Goal: Transaction & Acquisition: Purchase product/service

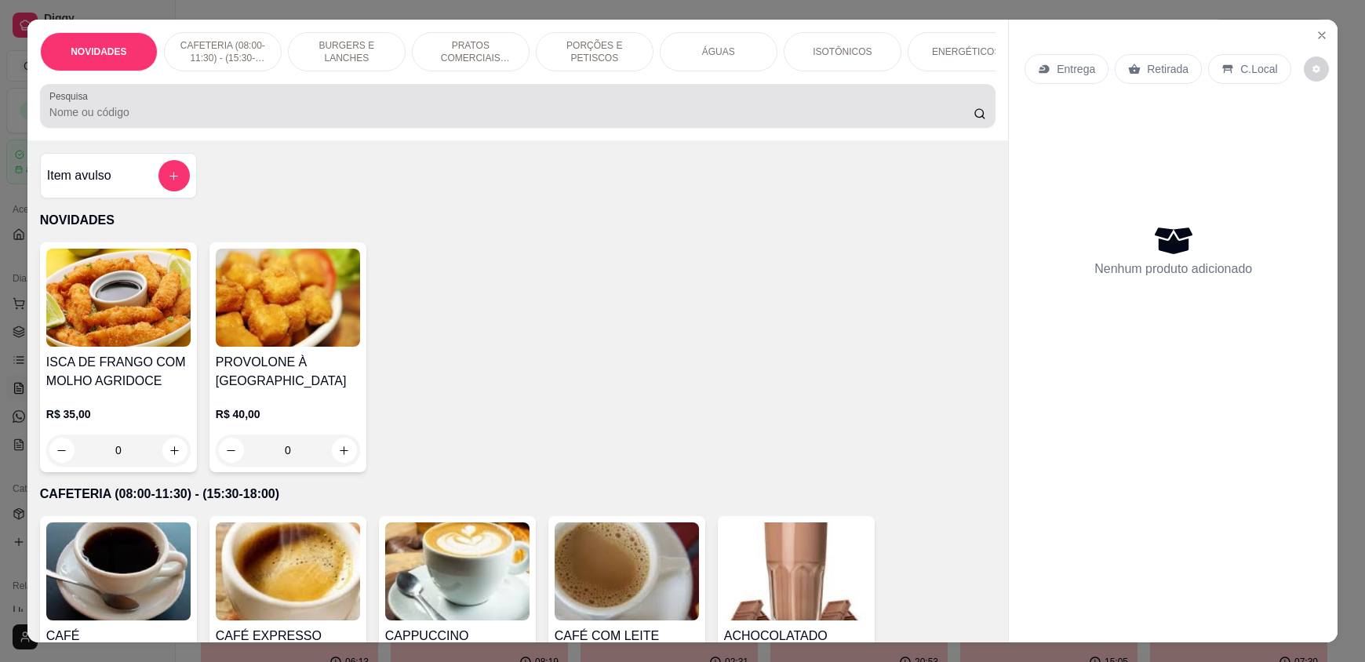
click at [235, 119] on input "Pesquisa" at bounding box center [511, 112] width 925 height 16
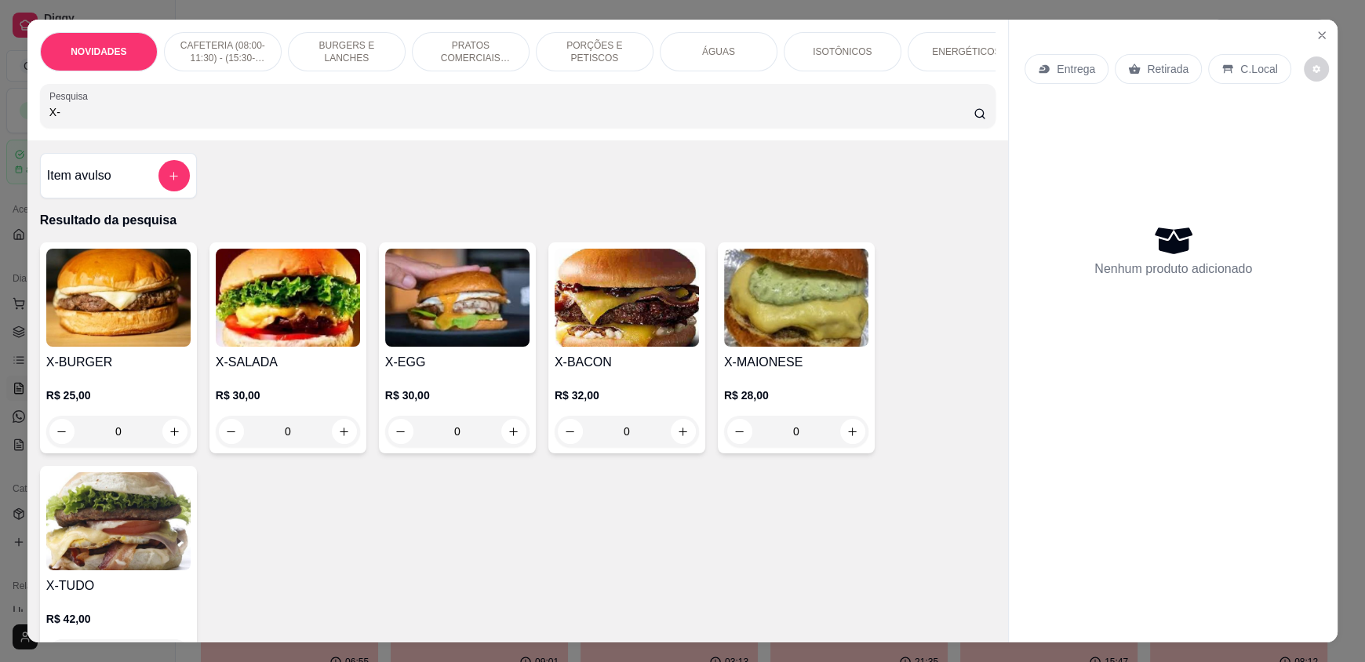
type input "X-"
click at [672, 438] on div "0" at bounding box center [626, 431] width 144 height 31
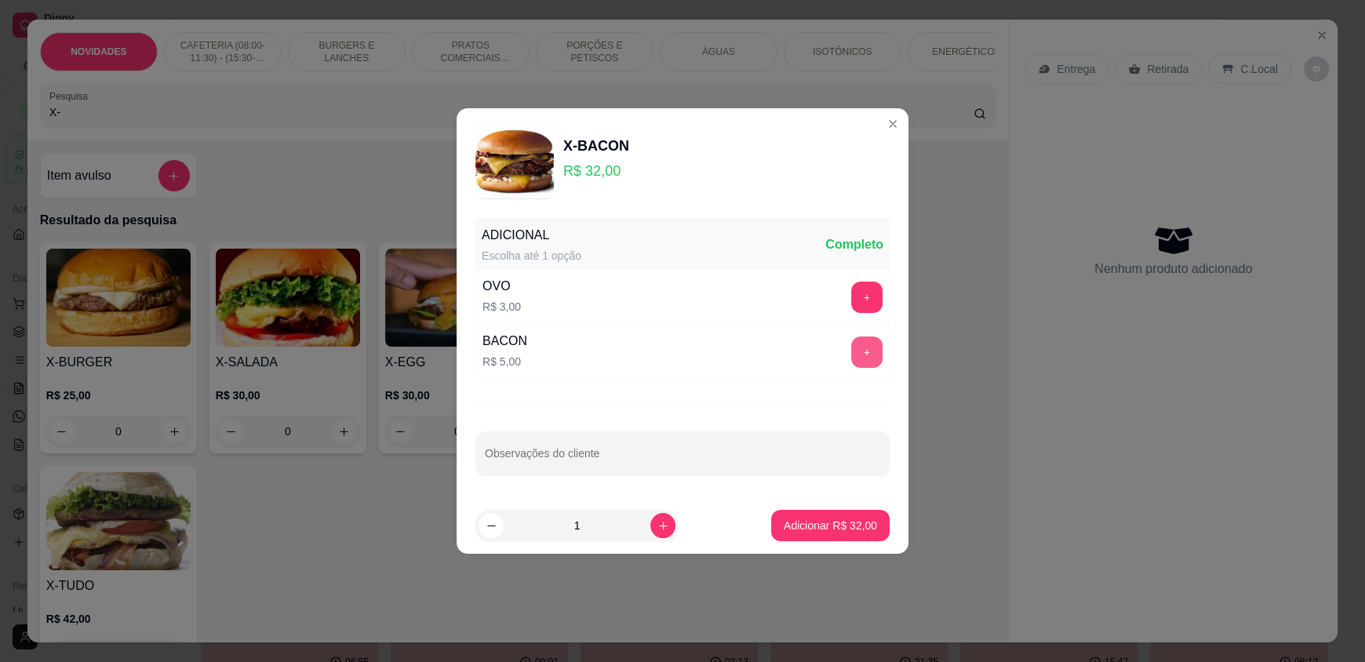
click at [853, 358] on button "+" at bounding box center [866, 351] width 31 height 31
click at [791, 343] on button "-" at bounding box center [797, 352] width 31 height 31
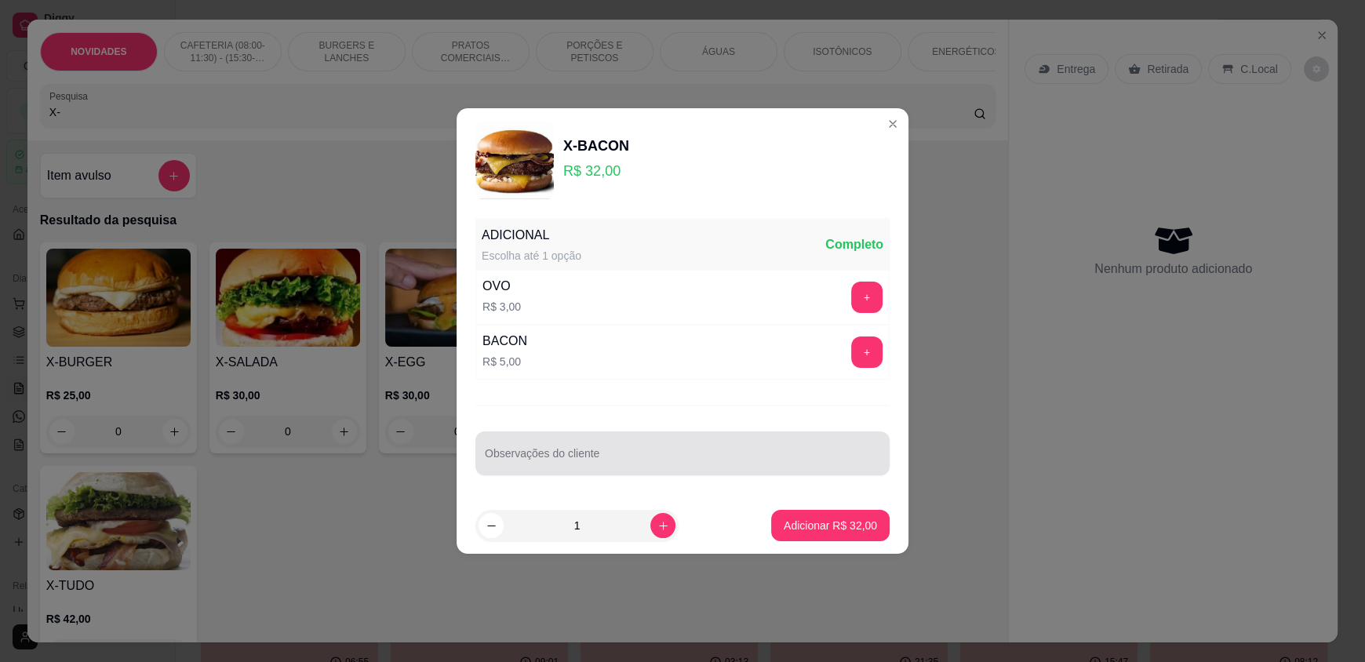
click at [631, 449] on div at bounding box center [682, 453] width 395 height 31
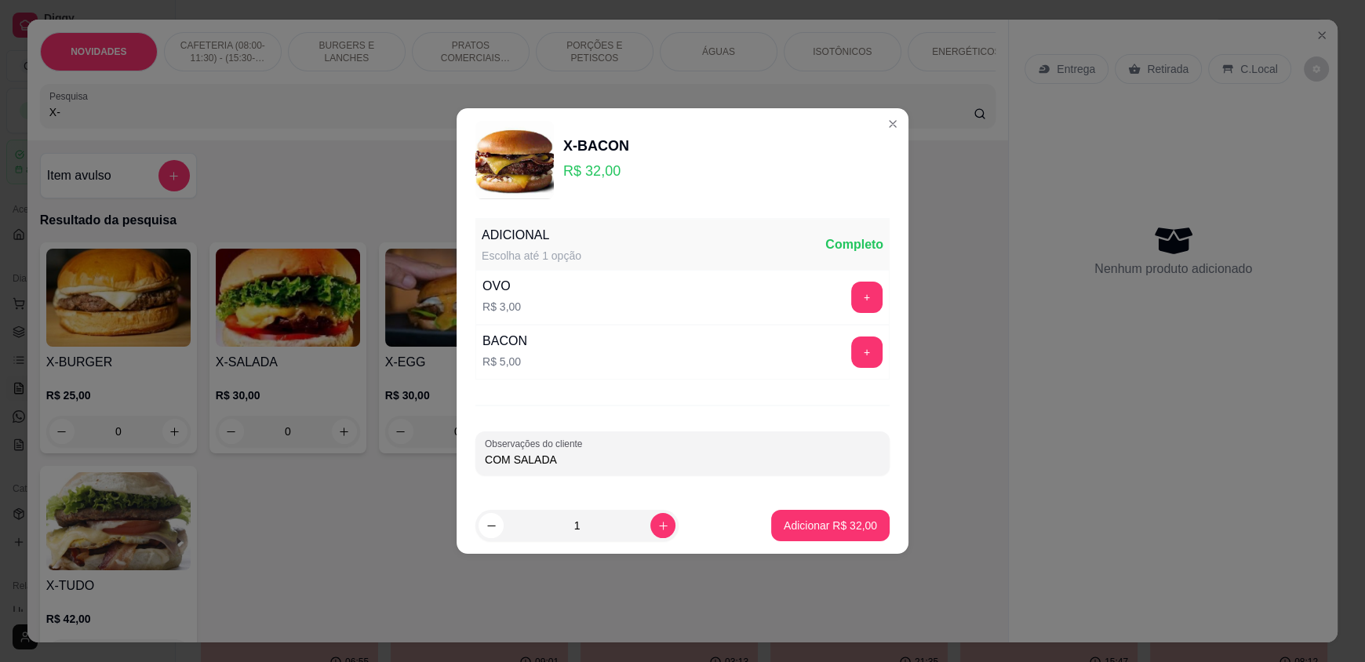
click at [487, 453] on input "COM SALADA" at bounding box center [682, 460] width 395 height 16
type input "1 COM SALADA"
click at [657, 523] on icon "increase-product-quantity" at bounding box center [663, 526] width 12 height 12
type input "2"
click at [814, 528] on p "Adicionar R$ 64,00" at bounding box center [830, 525] width 91 height 15
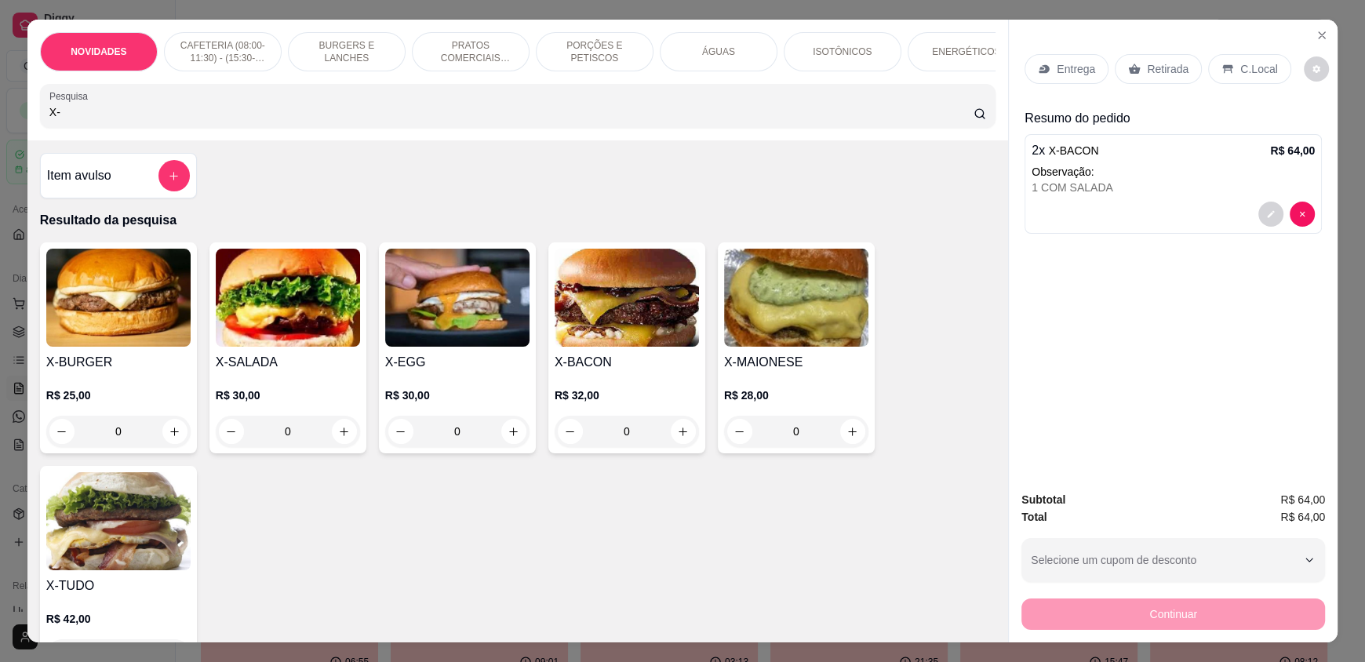
drag, startPoint x: 205, startPoint y: 129, endPoint x: 0, endPoint y: 121, distance: 205.6
click at [0, 121] on div "NOVIDADES CAFETERIA (08:00-11:30) - (15:30-18:00) BURGERS E LANCHES PRATOS COME…" at bounding box center [682, 331] width 1365 height 662
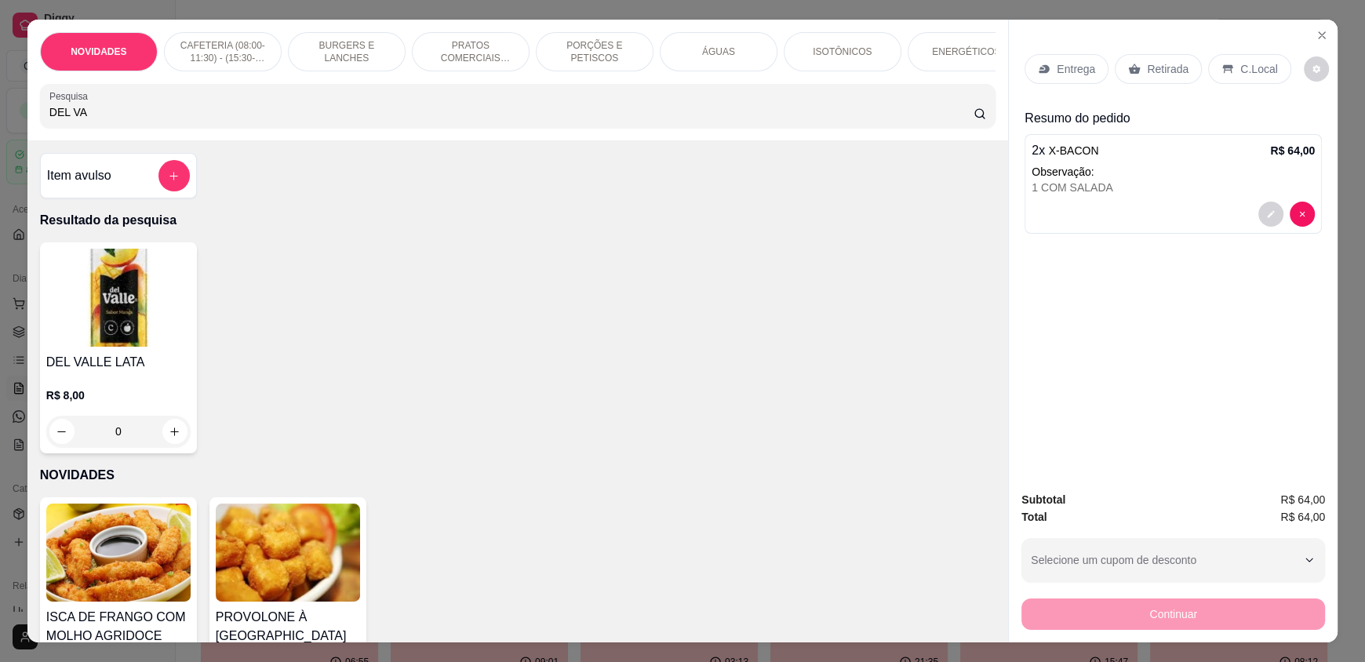
type input "DEL VA"
click at [173, 443] on div "0" at bounding box center [118, 431] width 144 height 31
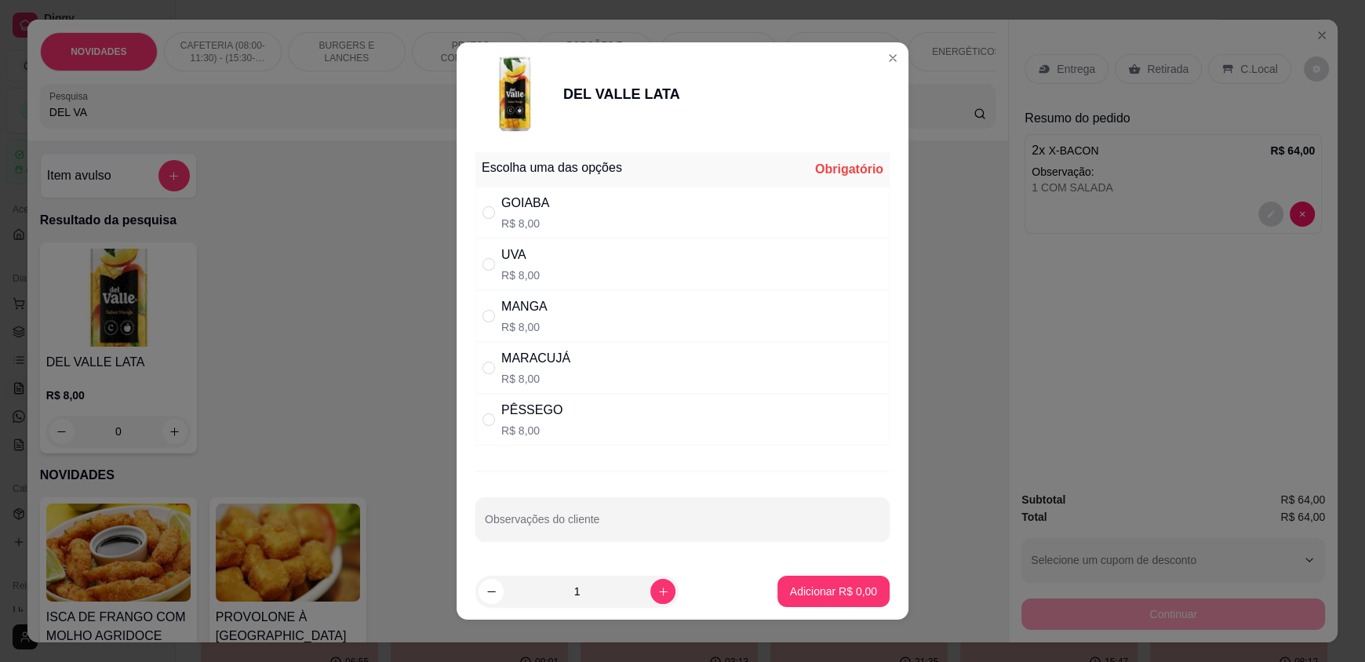
click at [554, 278] on div "UVA R$ 8,00" at bounding box center [682, 264] width 414 height 52
radio input "true"
click at [791, 584] on p "Adicionar R$ 8,00" at bounding box center [833, 592] width 87 height 16
type input "1"
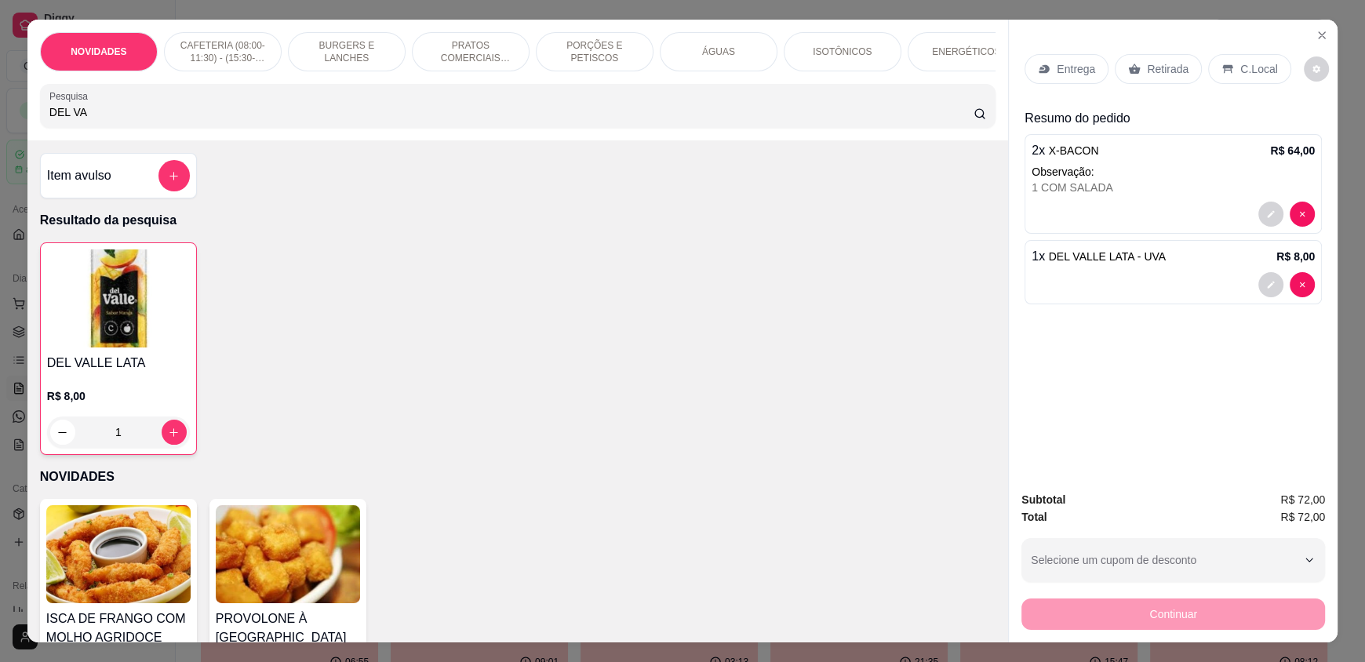
click at [1225, 73] on div "C.Local" at bounding box center [1249, 69] width 82 height 30
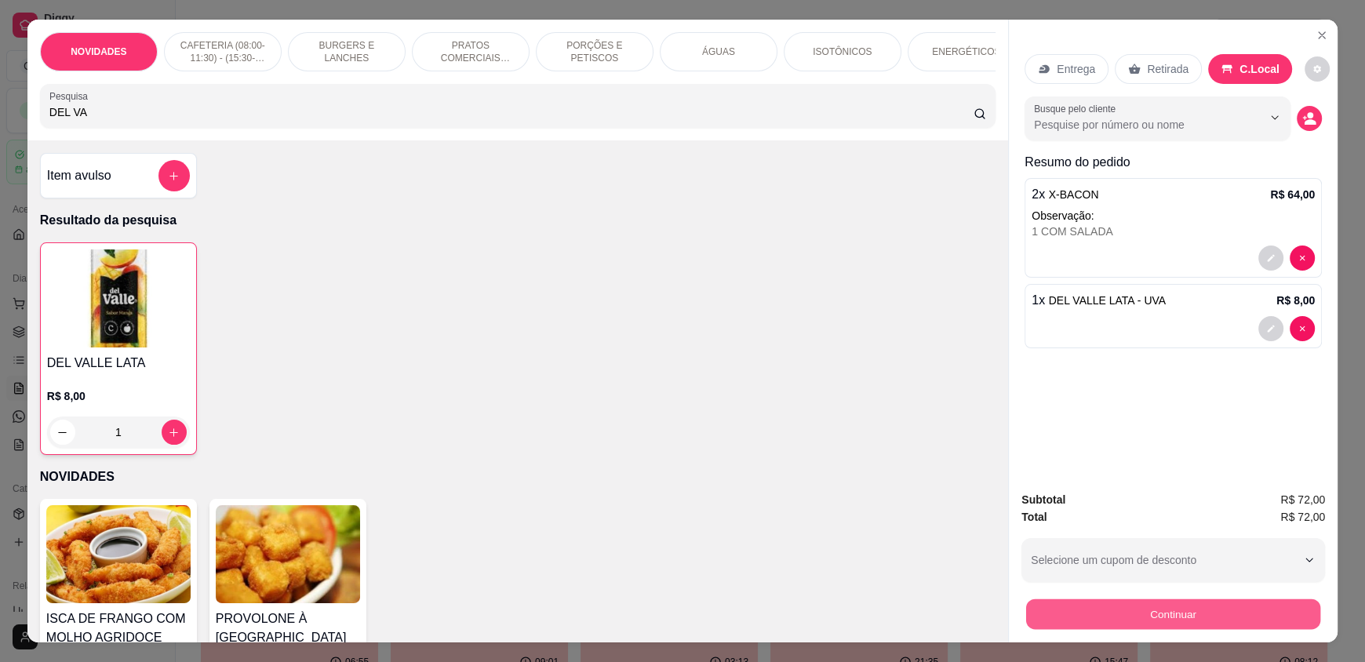
click at [1166, 613] on button "Continuar" at bounding box center [1173, 613] width 294 height 31
click at [1090, 609] on button "Continuar" at bounding box center [1173, 613] width 304 height 31
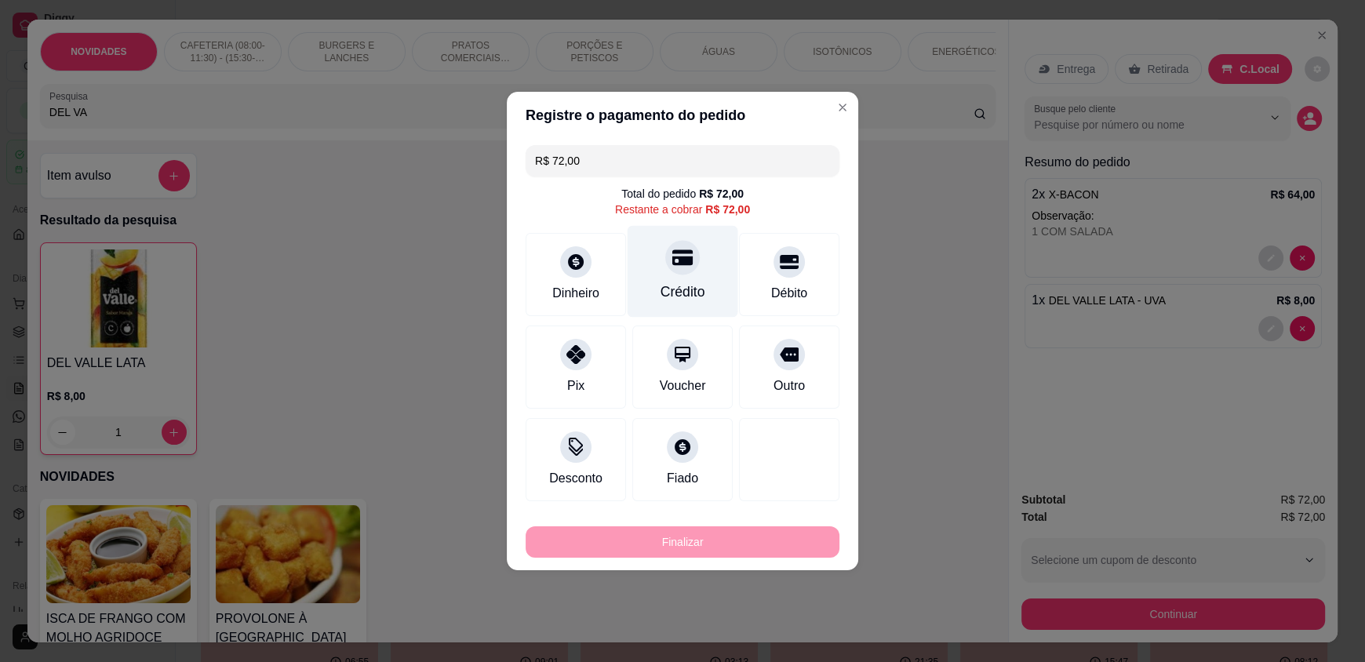
click at [676, 278] on div "Crédito" at bounding box center [682, 272] width 111 height 92
type input "R$ 0,00"
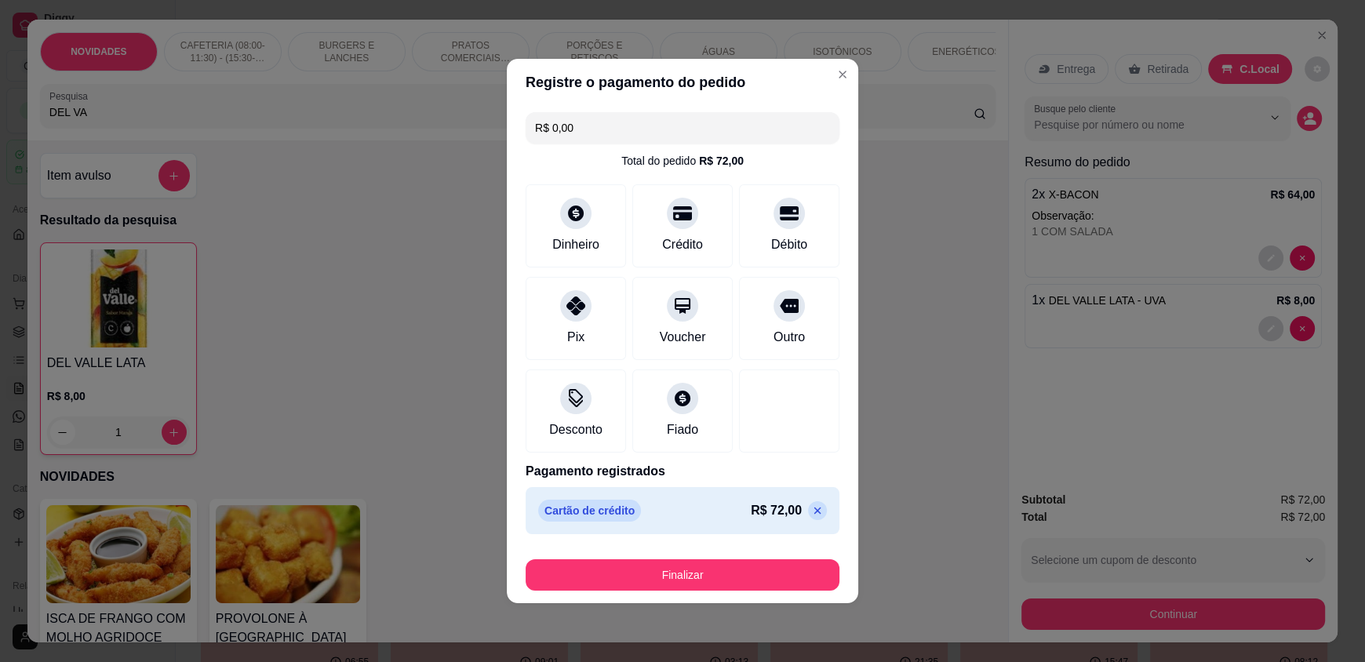
click at [656, 591] on footer "Finalizar" at bounding box center [682, 571] width 351 height 63
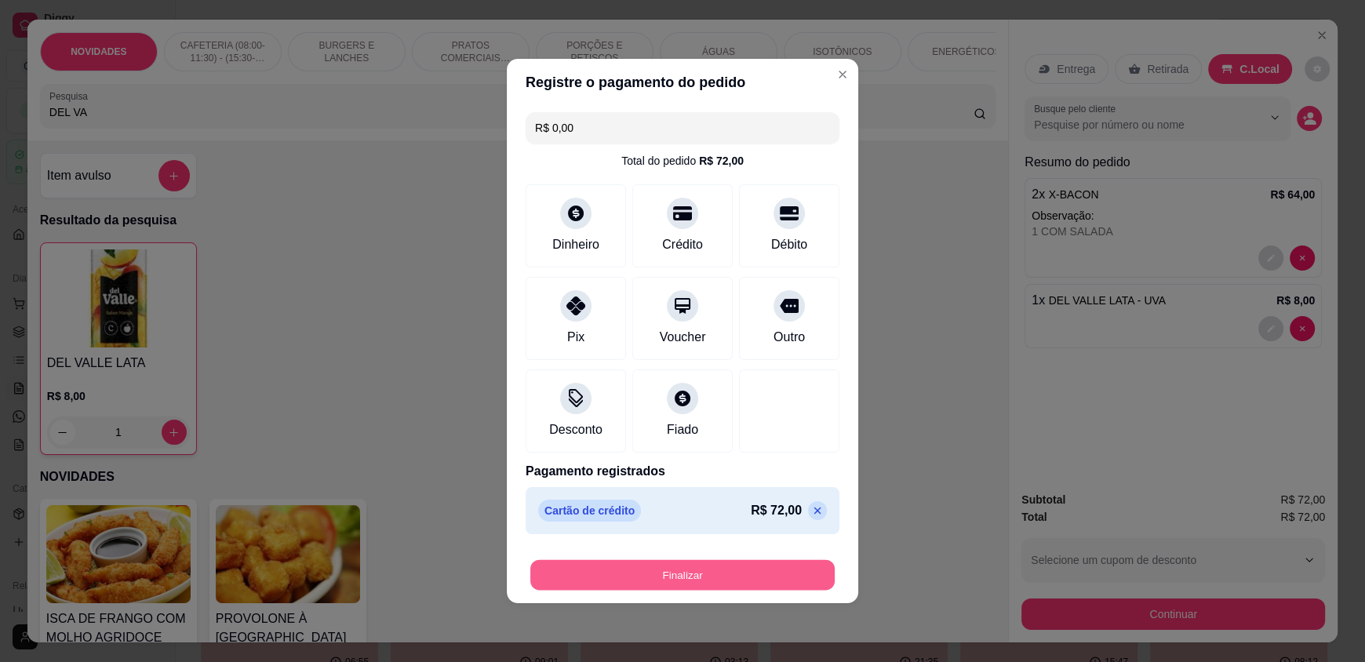
click at [660, 584] on button "Finalizar" at bounding box center [682, 575] width 304 height 31
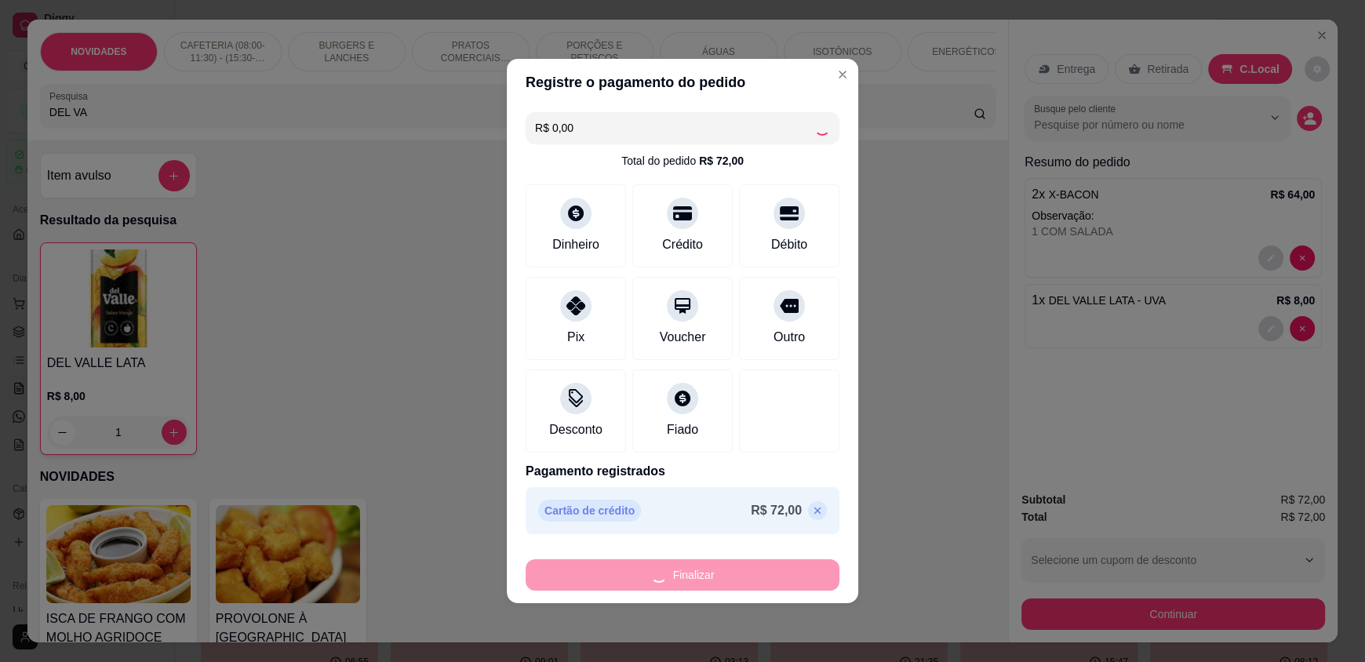
type input "0"
type input "-R$ 72,00"
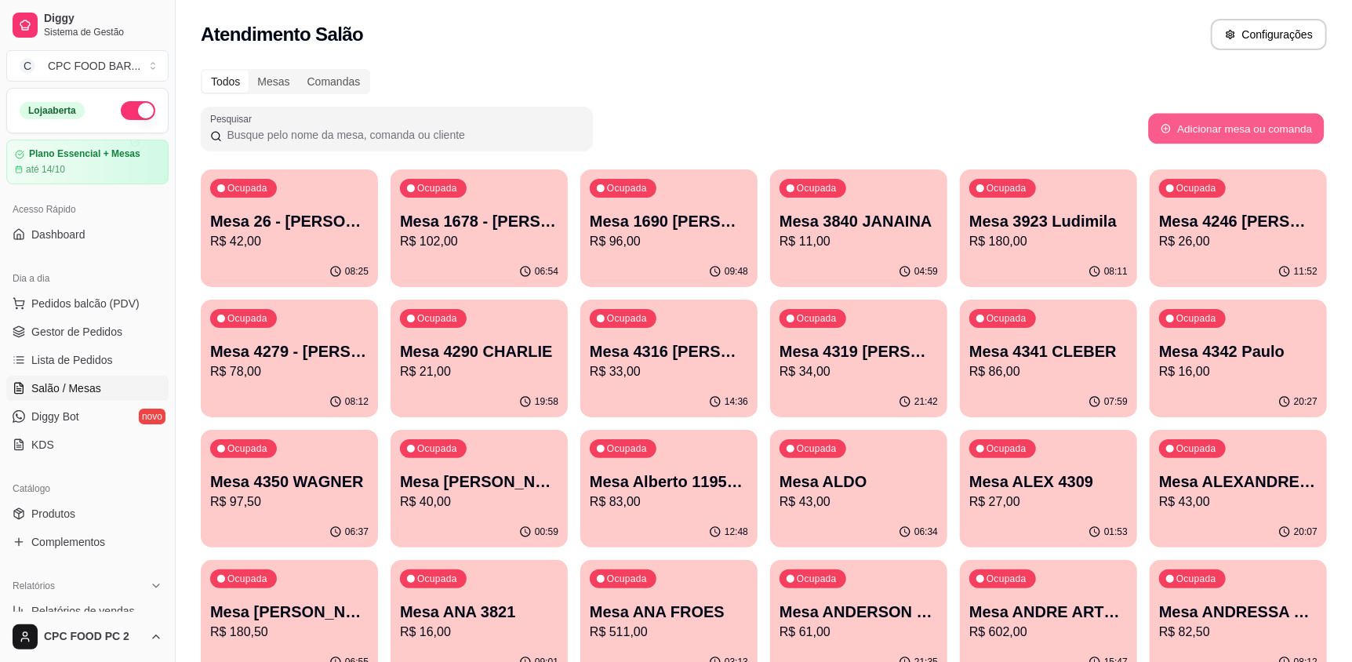
click at [1260, 115] on button "Adicionar mesa ou comanda" at bounding box center [1236, 129] width 176 height 31
select select "TABLE"
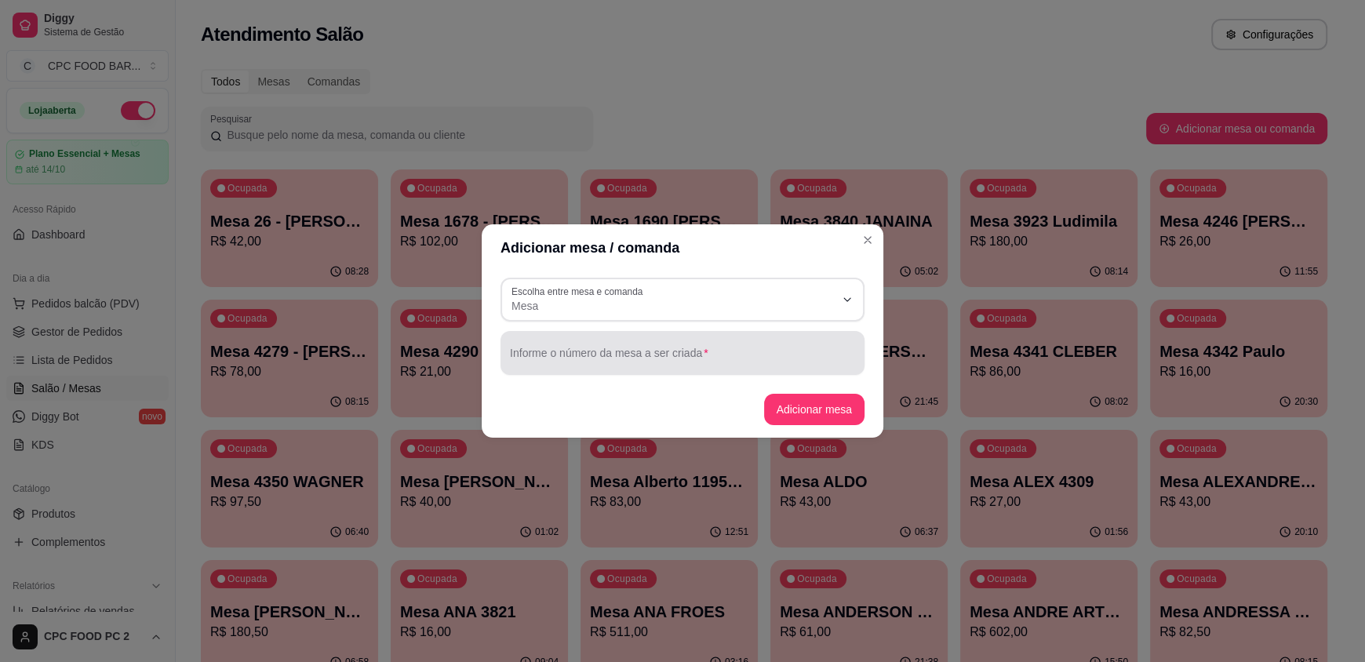
click at [630, 349] on div at bounding box center [682, 352] width 345 height 31
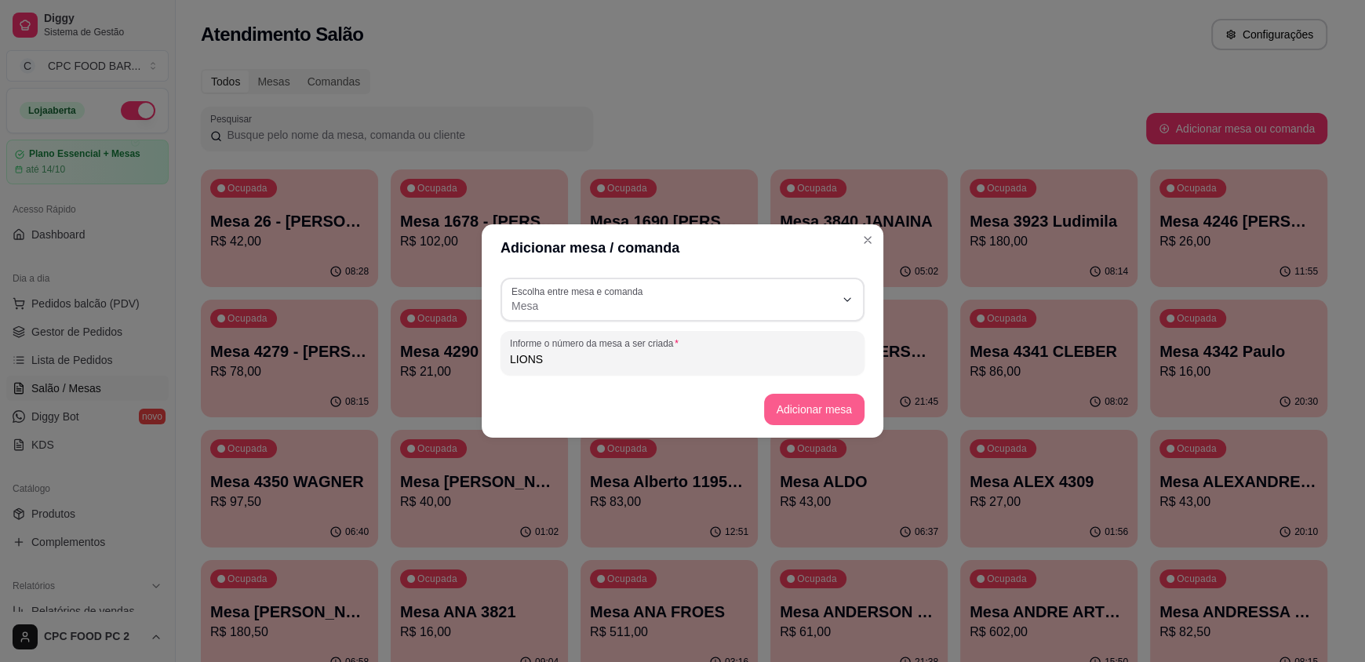
type input "LIONS"
click at [812, 402] on button "Adicionar mesa" at bounding box center [814, 409] width 98 height 31
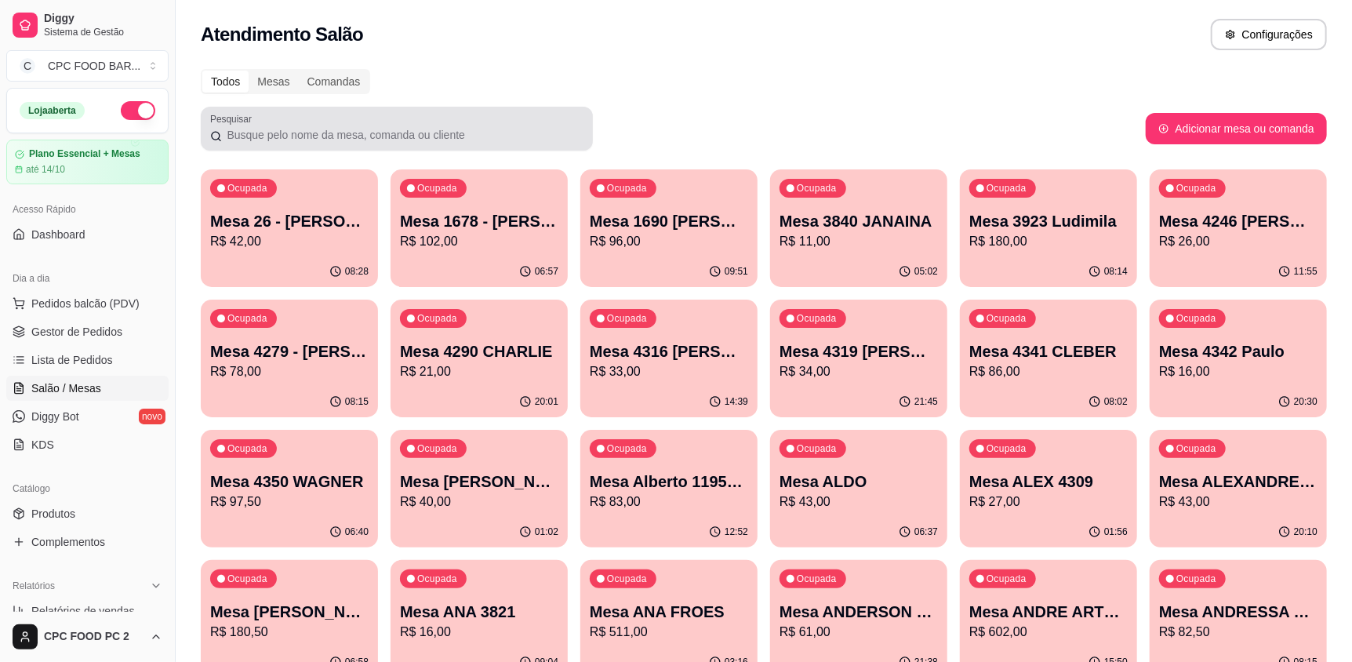
click at [482, 127] on input "Pesquisar" at bounding box center [403, 135] width 362 height 16
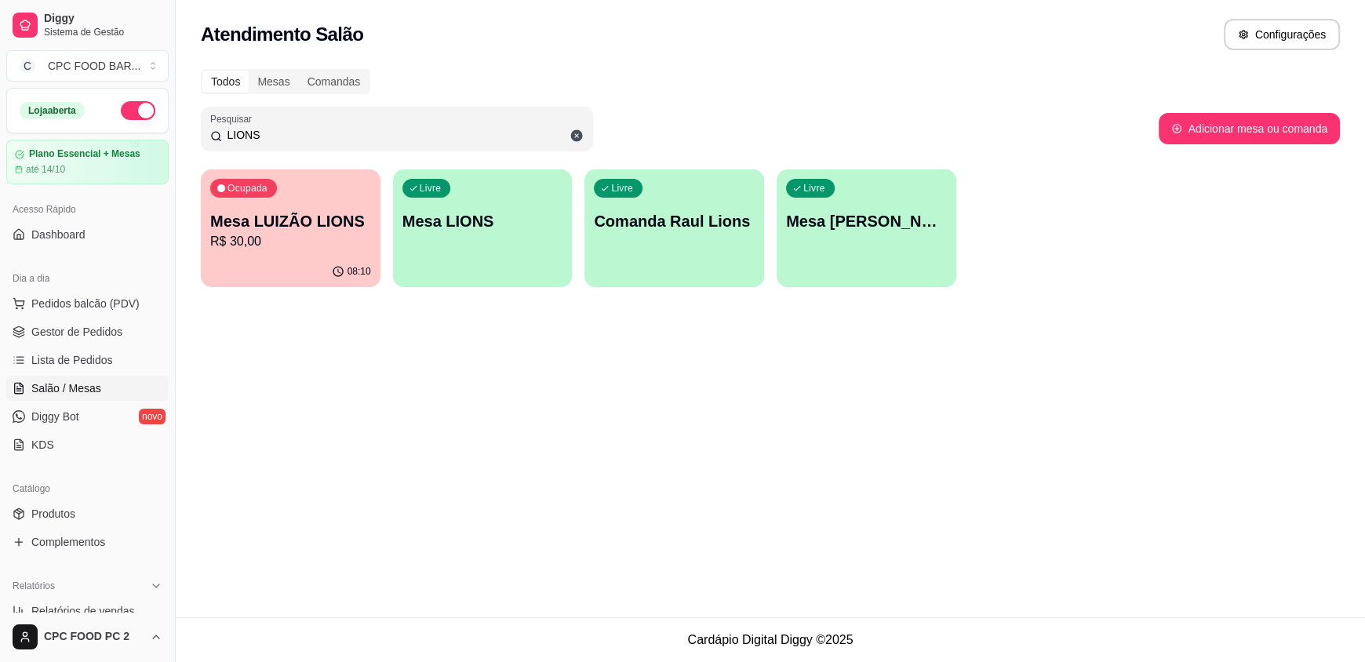
type input "LIONS"
click at [489, 240] on div "Livre Mesa LIONS" at bounding box center [483, 218] width 180 height 99
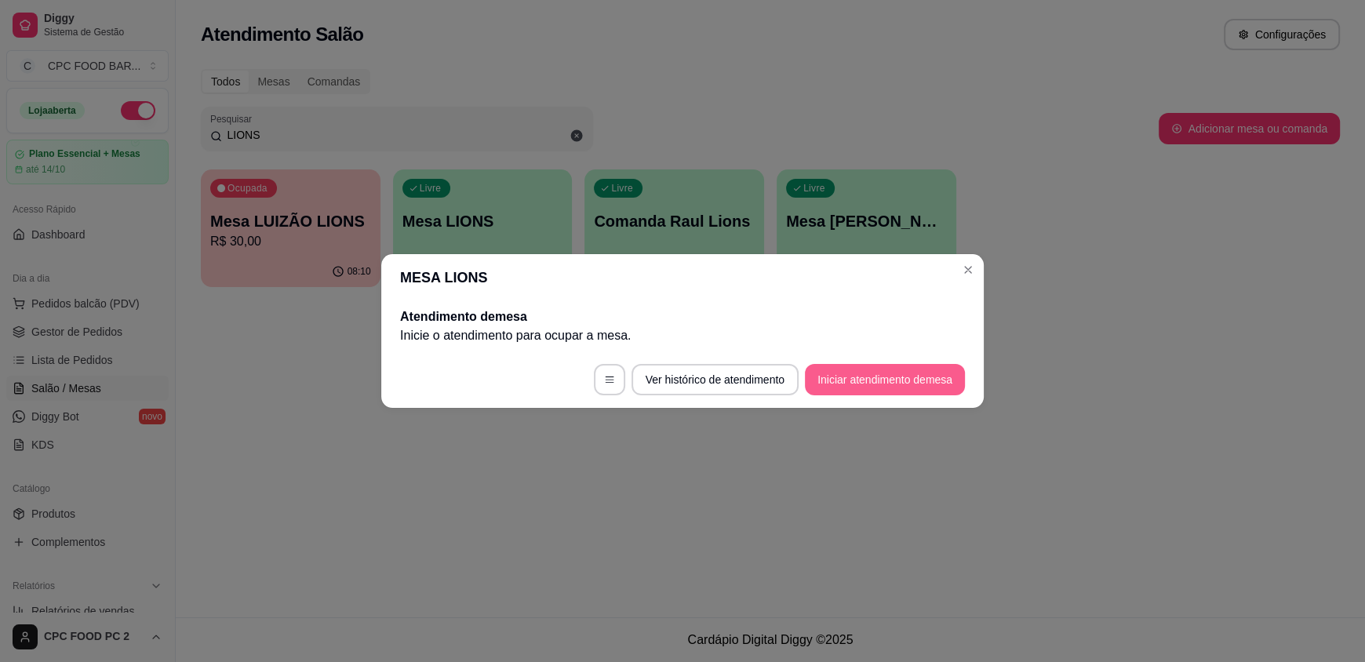
click at [872, 385] on button "Iniciar atendimento de mesa" at bounding box center [885, 379] width 160 height 31
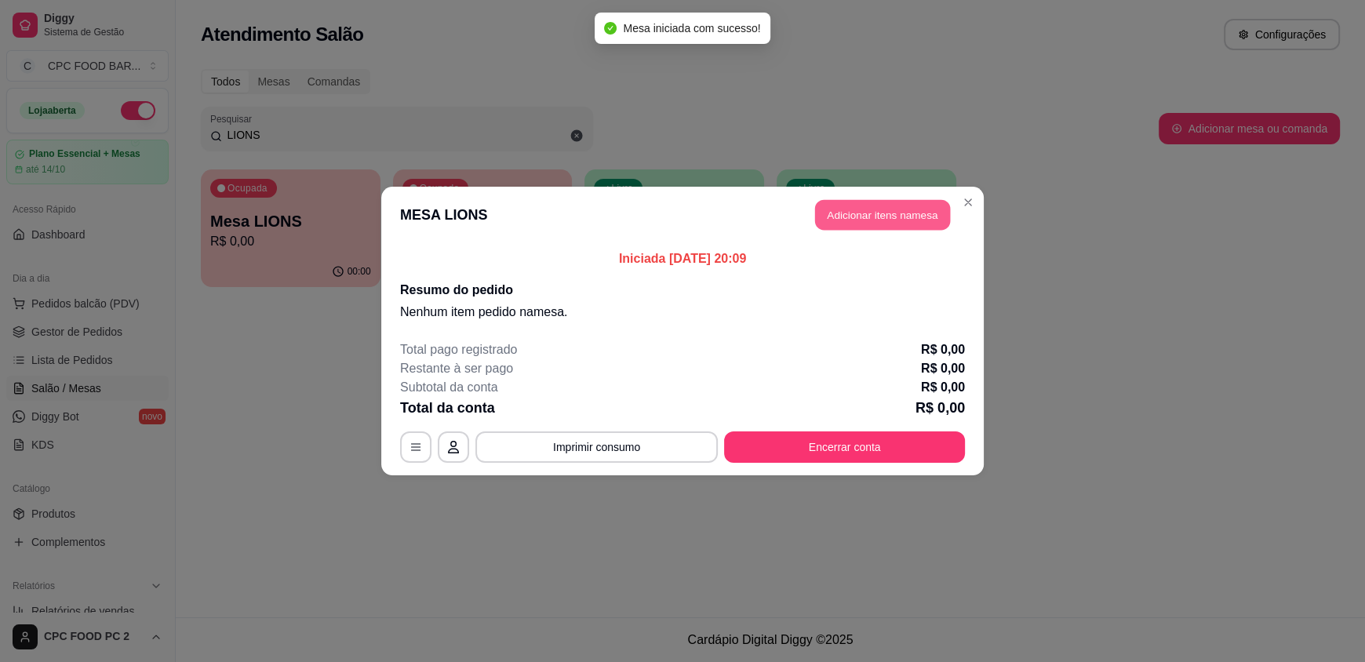
click at [858, 217] on button "Adicionar itens na mesa" at bounding box center [882, 215] width 135 height 31
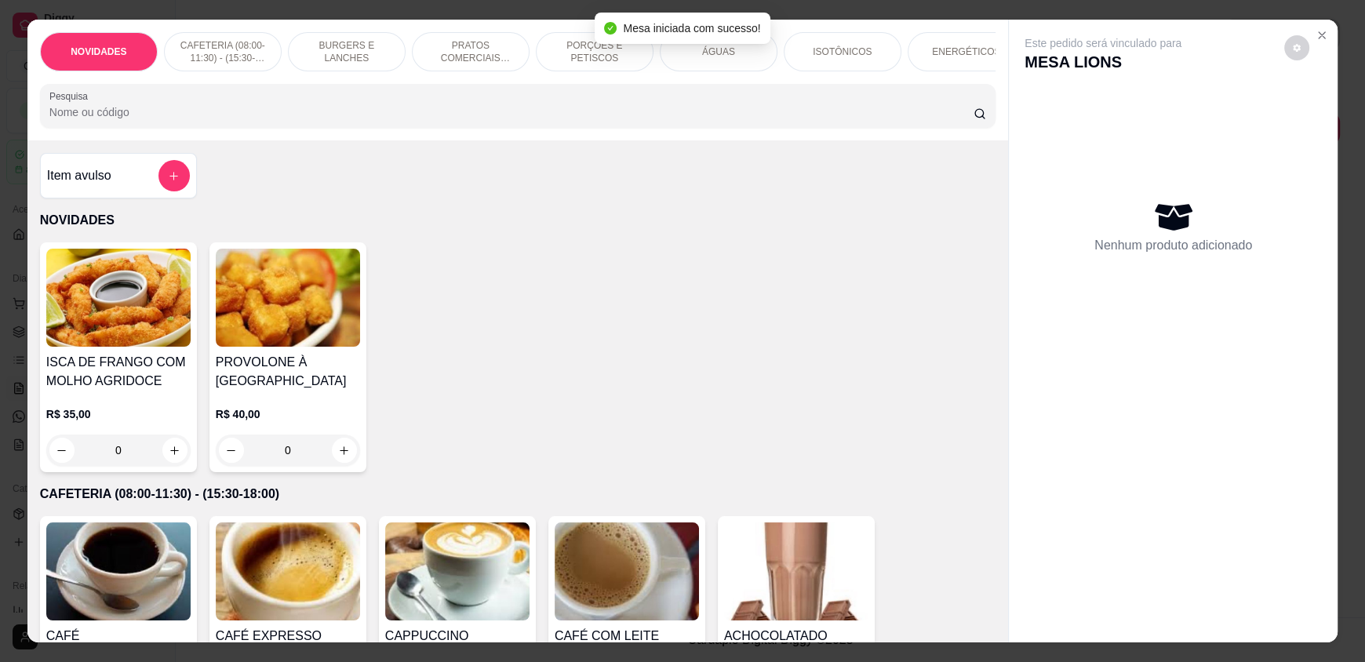
click at [619, 118] on input "Pesquisa" at bounding box center [511, 112] width 925 height 16
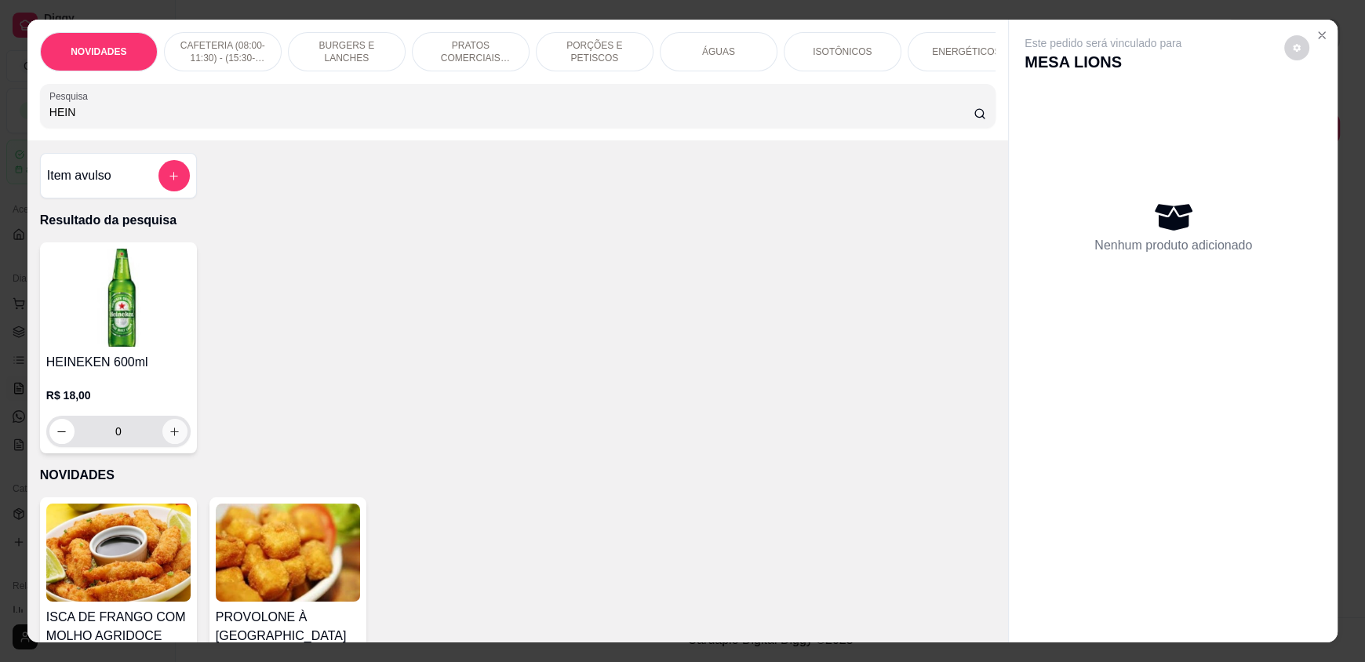
type input "HEIN"
click at [169, 444] on button "increase-product-quantity" at bounding box center [174, 431] width 25 height 25
type input "1"
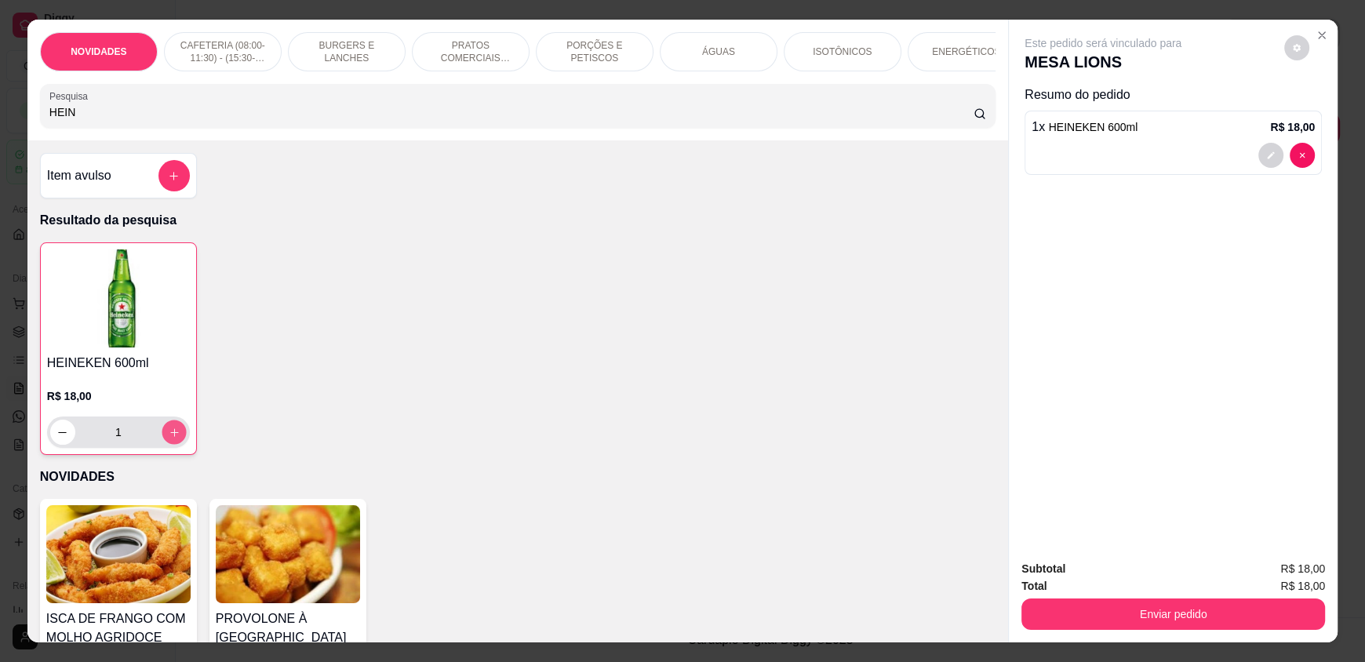
click at [169, 438] on icon "increase-product-quantity" at bounding box center [175, 433] width 12 height 12
type input "2"
click at [169, 438] on icon "increase-product-quantity" at bounding box center [175, 433] width 12 height 12
type input "3"
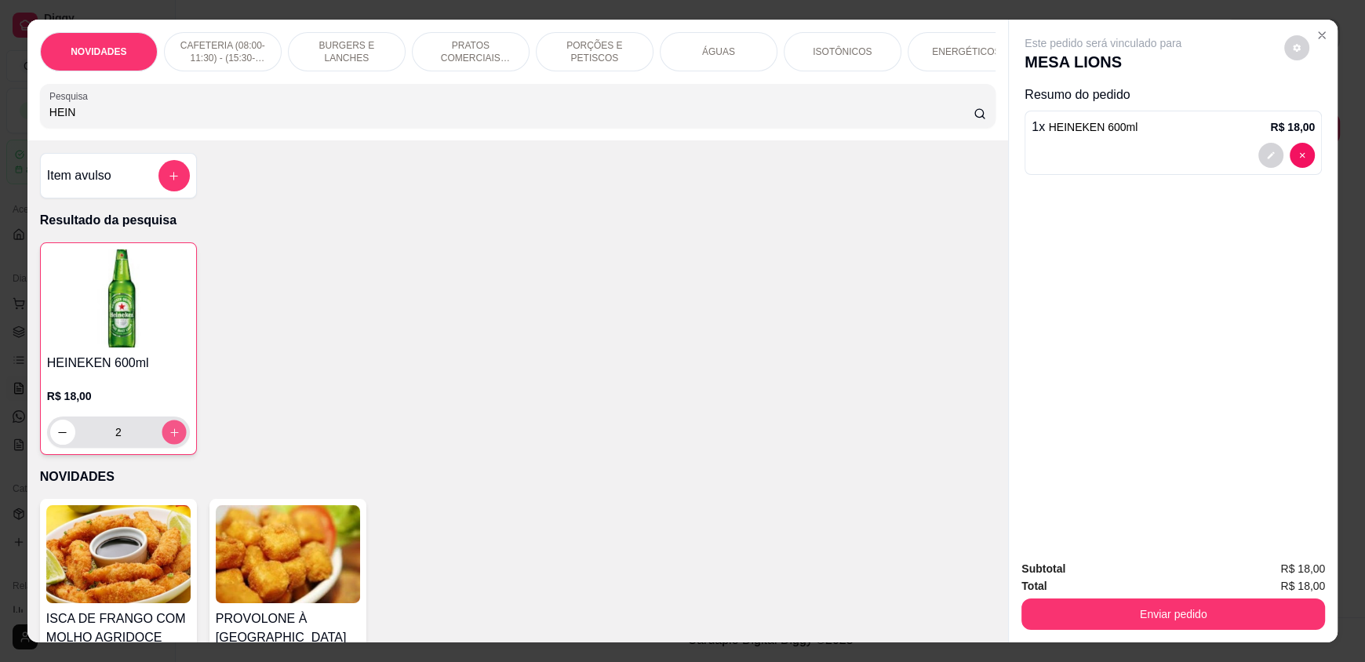
type input "3"
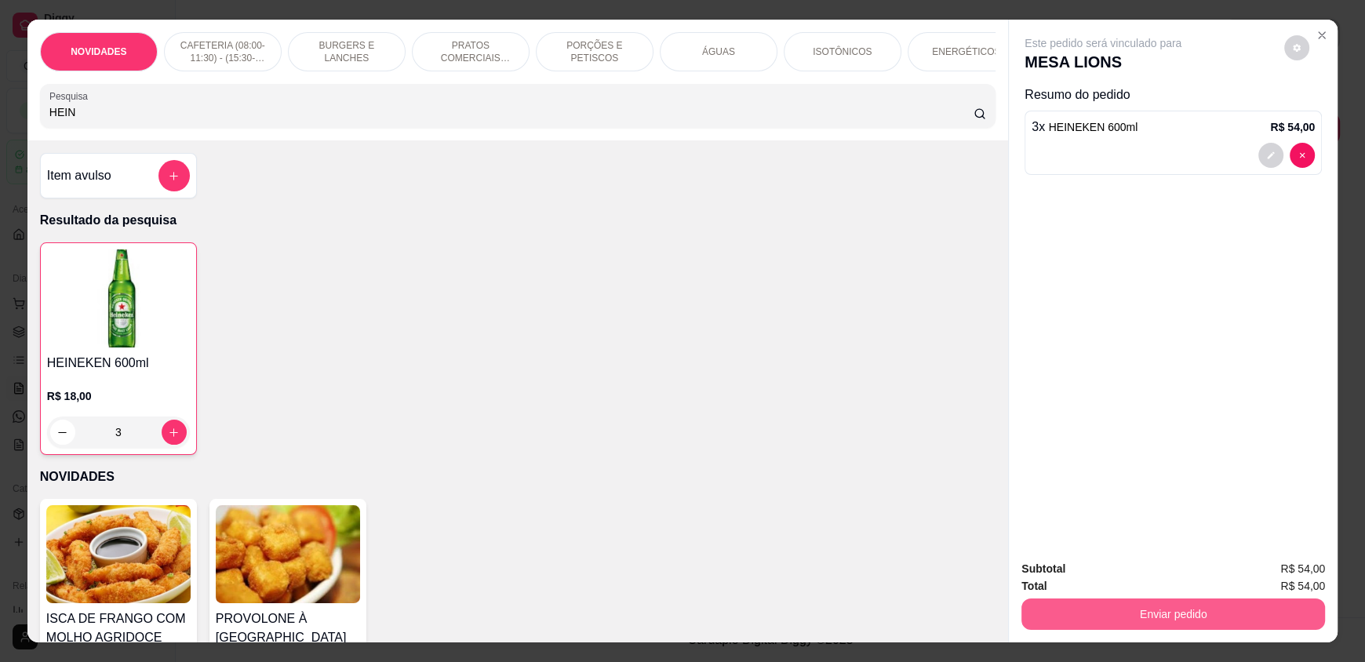
click at [1128, 620] on button "Enviar pedido" at bounding box center [1173, 613] width 304 height 31
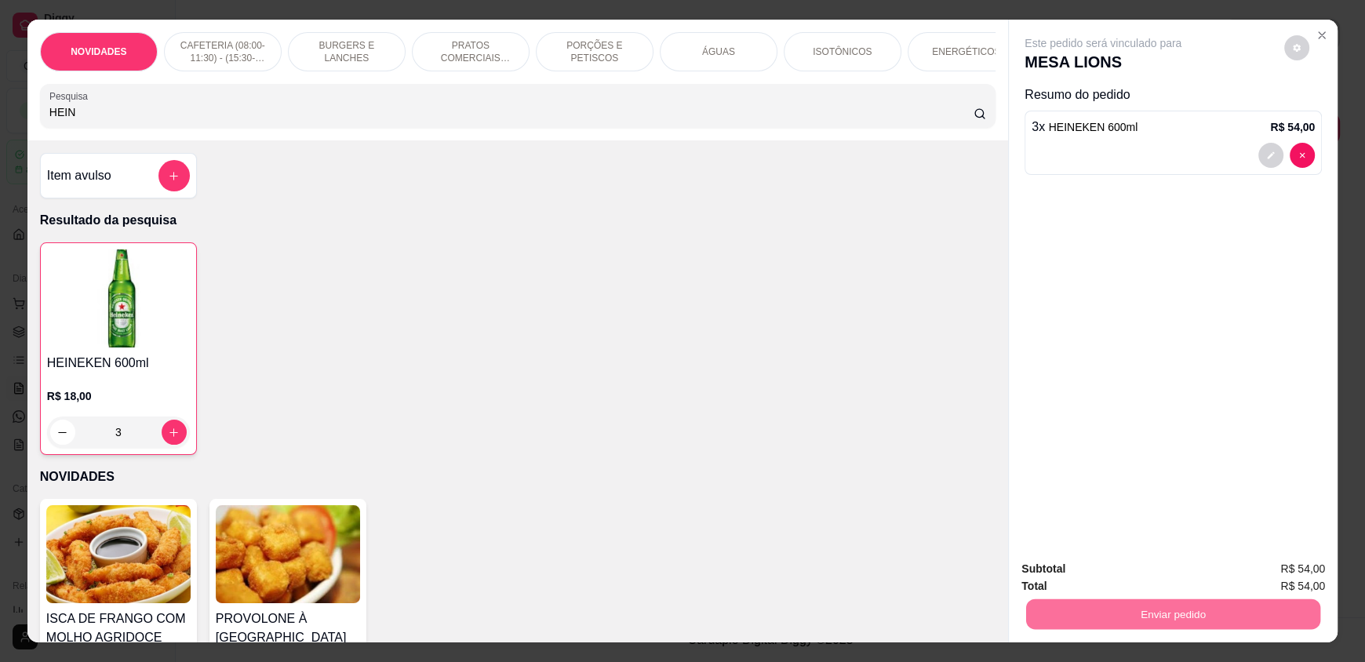
click at [1300, 573] on button "Enviar pedido" at bounding box center [1284, 575] width 86 height 29
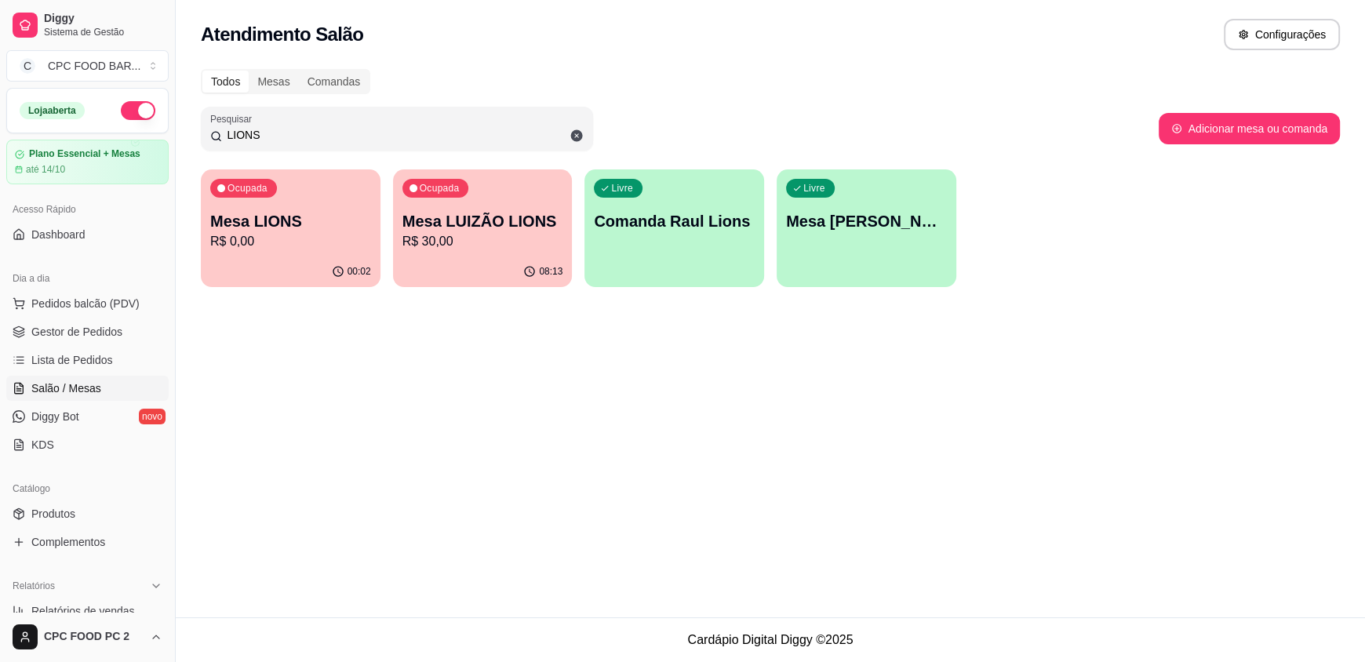
drag, startPoint x: 277, startPoint y: 123, endPoint x: 128, endPoint y: 120, distance: 149.0
click at [128, 120] on div "Diggy Sistema de Gestão C CPC FOOD BAR ... Loja aberta Plano Essencial + Mesas …" at bounding box center [682, 331] width 1365 height 662
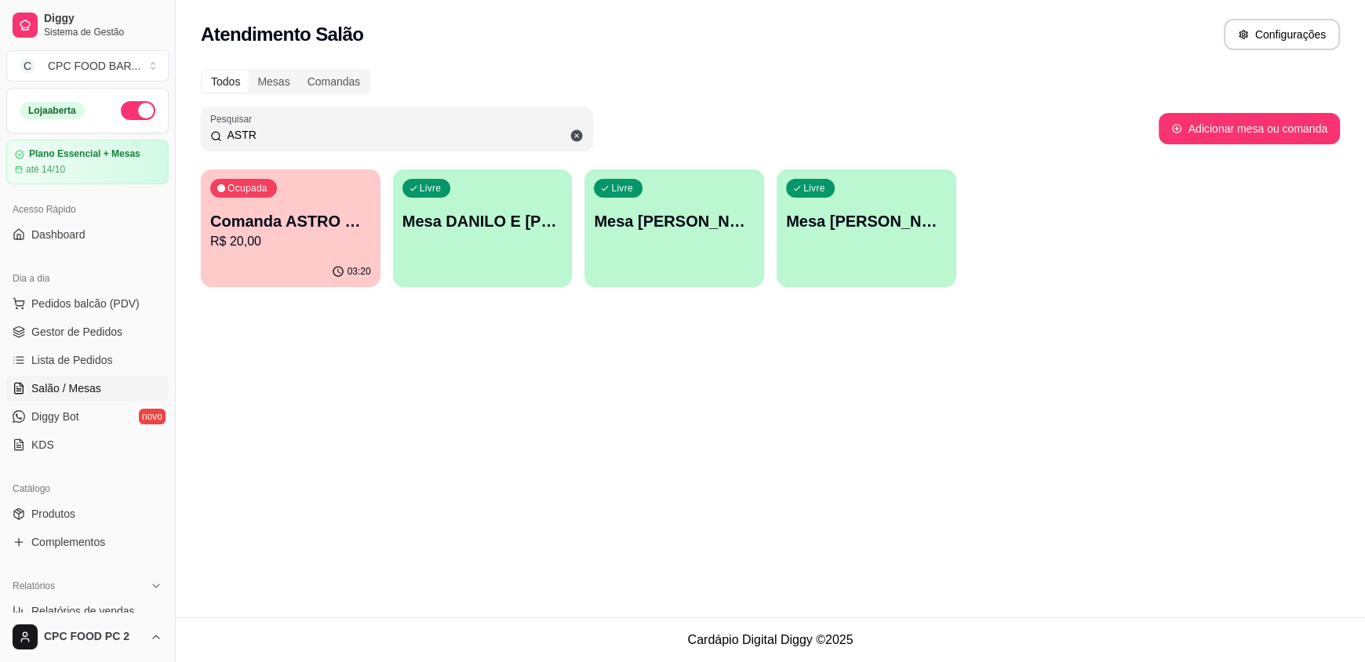
type input "ASTR"
click at [280, 208] on div "Ocupada Comanda ASTRO HANDBALL R$ 20,00" at bounding box center [291, 212] width 180 height 87
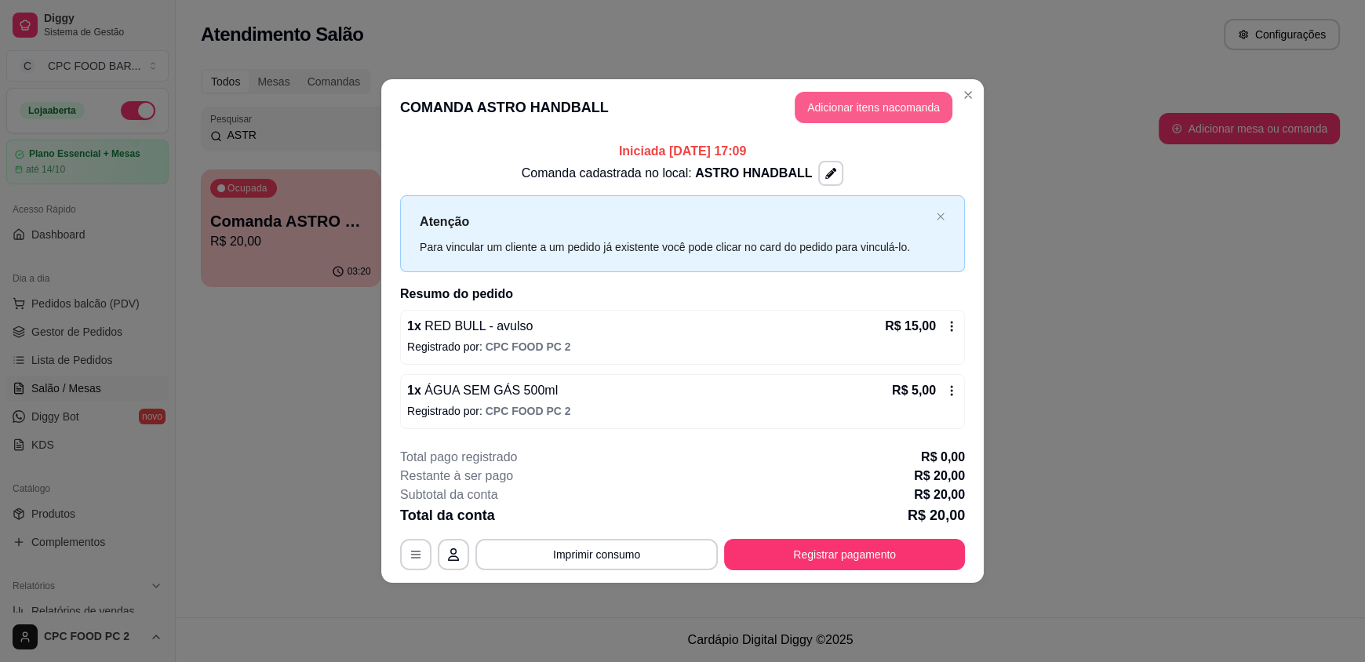
click at [871, 104] on button "Adicionar itens na comanda" at bounding box center [873, 107] width 158 height 31
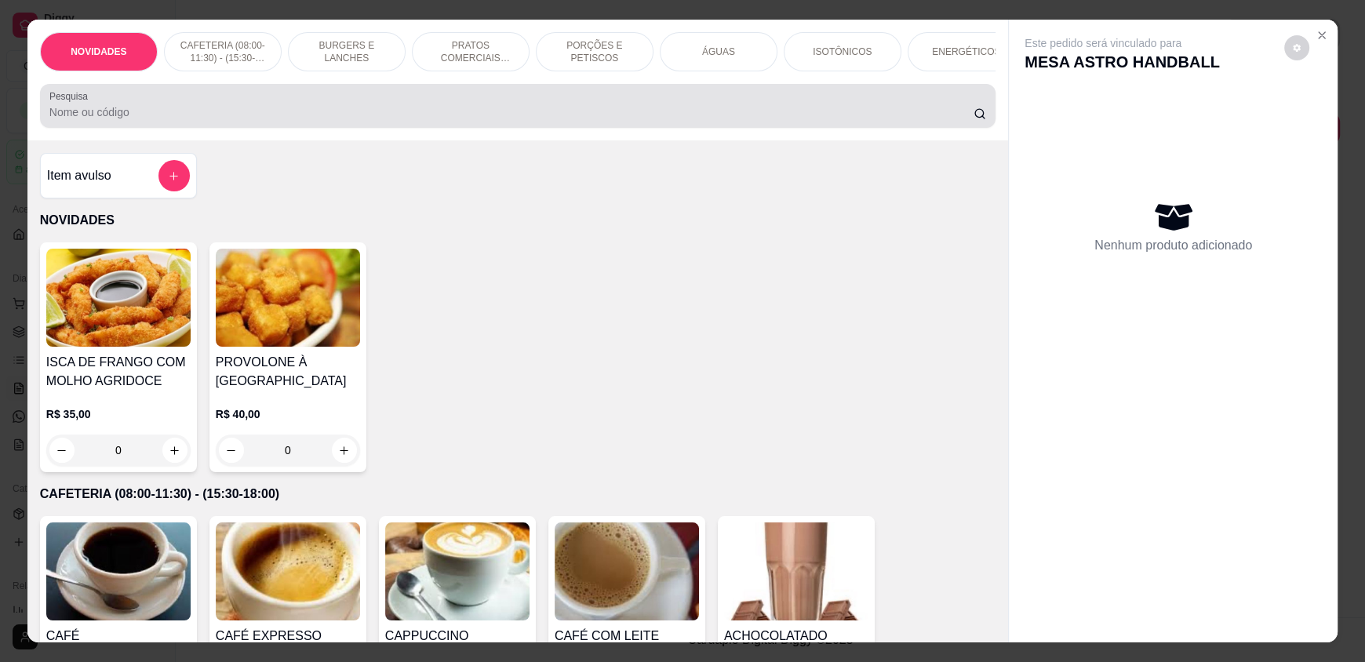
click at [780, 120] on input "Pesquisa" at bounding box center [511, 112] width 925 height 16
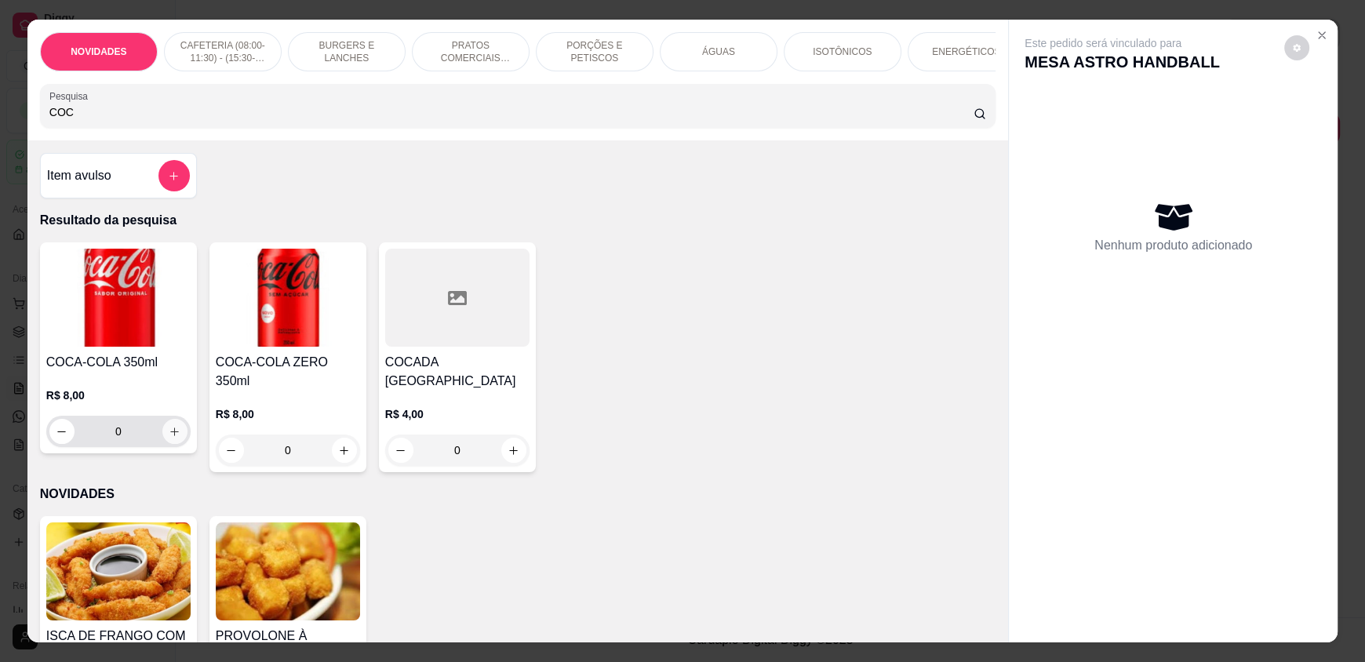
type input "COC"
click at [162, 442] on button "increase-product-quantity" at bounding box center [174, 431] width 25 height 25
type input "1"
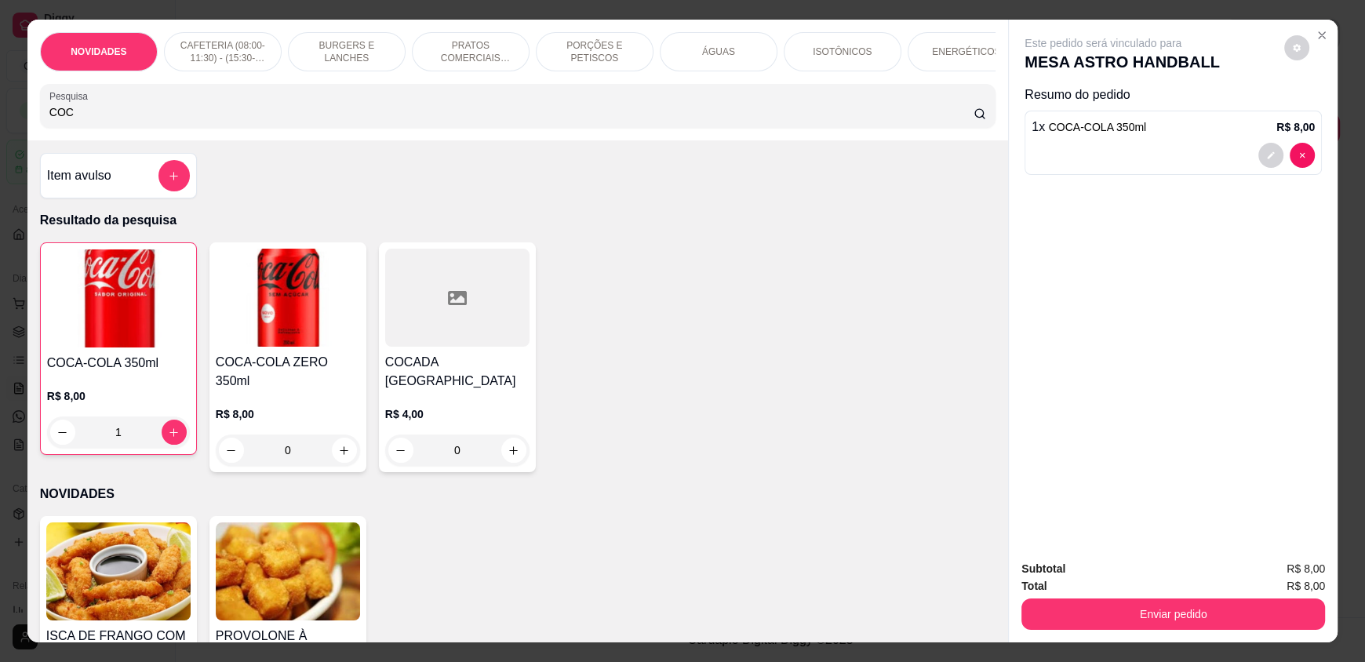
drag, startPoint x: 133, startPoint y: 127, endPoint x: 0, endPoint y: 126, distance: 132.5
click at [0, 126] on div "NOVIDADES CAFETERIA (08:00-11:30) - (15:30-18:00) BURGERS E LANCHES PRATOS COME…" at bounding box center [682, 331] width 1365 height 662
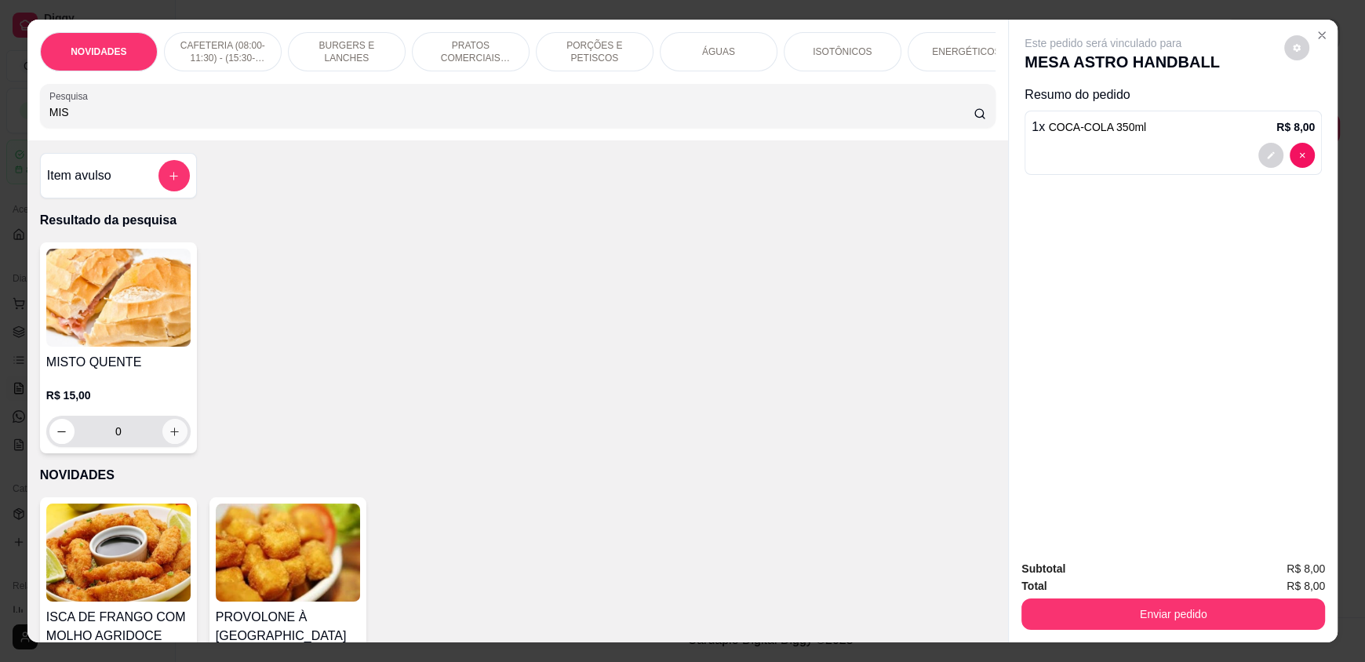
type input "MIS"
click at [162, 442] on button "increase-product-quantity" at bounding box center [174, 431] width 25 height 25
type input "1"
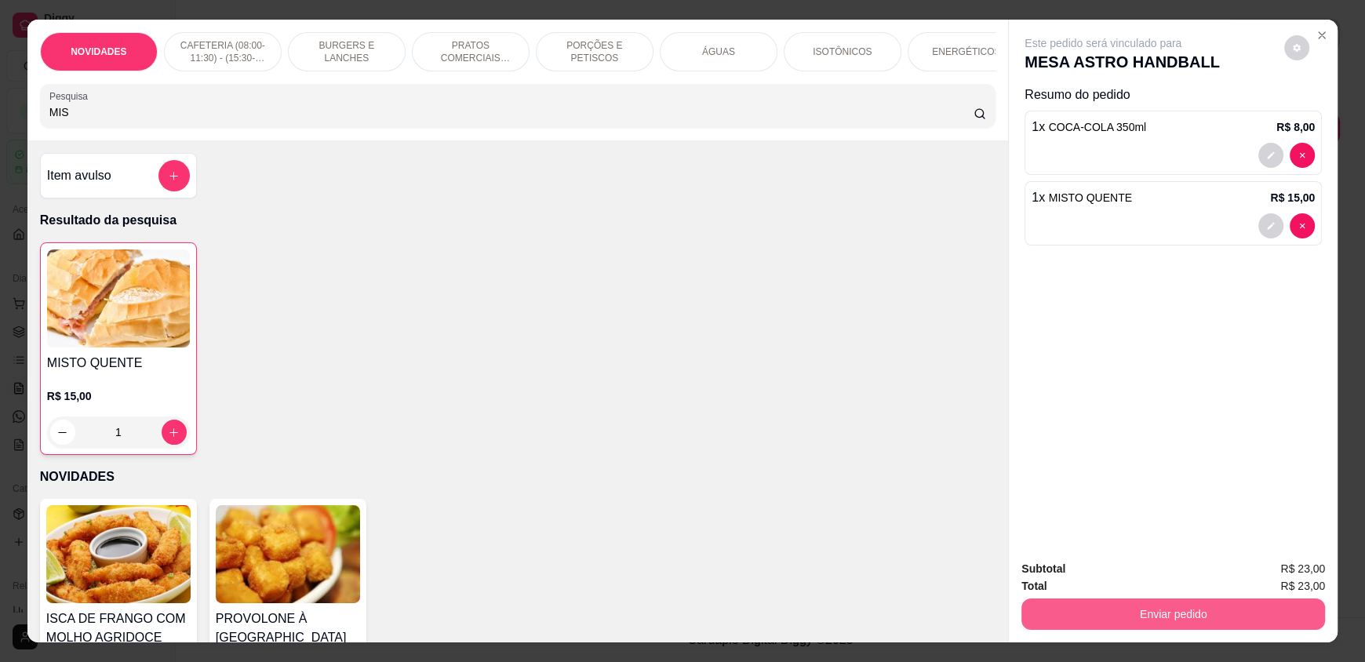
click at [1093, 605] on button "Enviar pedido" at bounding box center [1173, 613] width 304 height 31
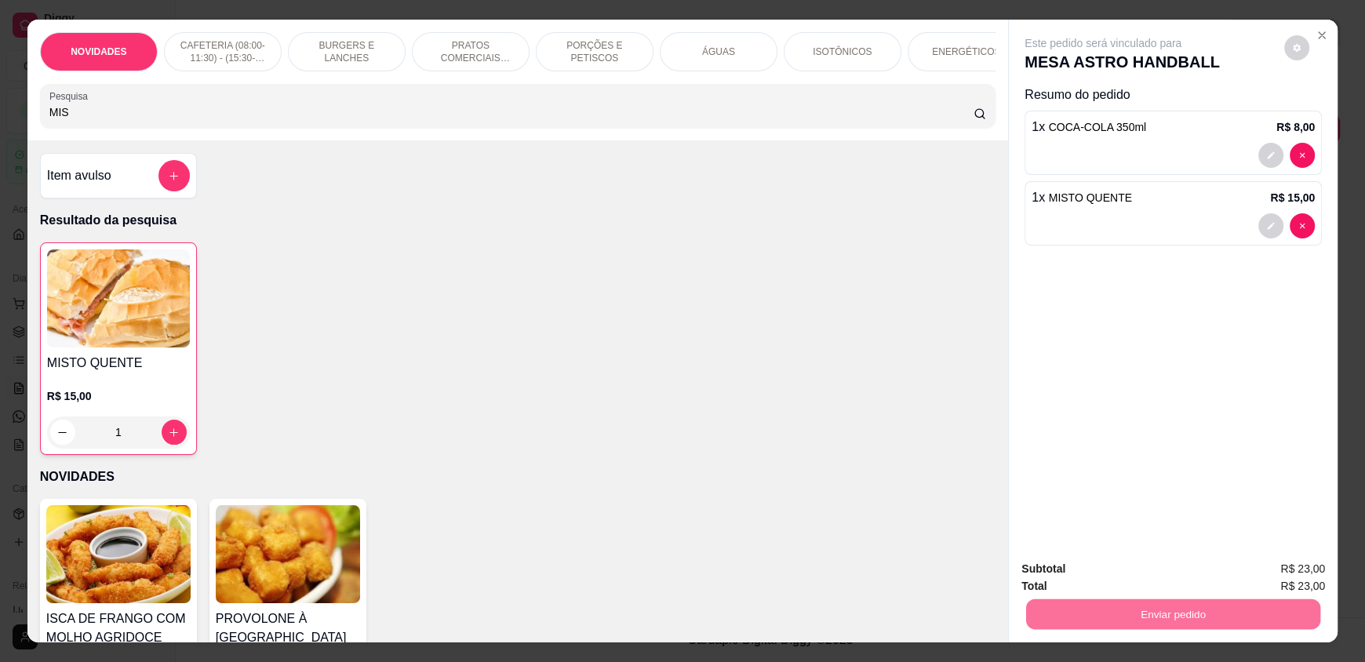
click at [1265, 570] on button "Enviar pedido" at bounding box center [1284, 575] width 86 height 29
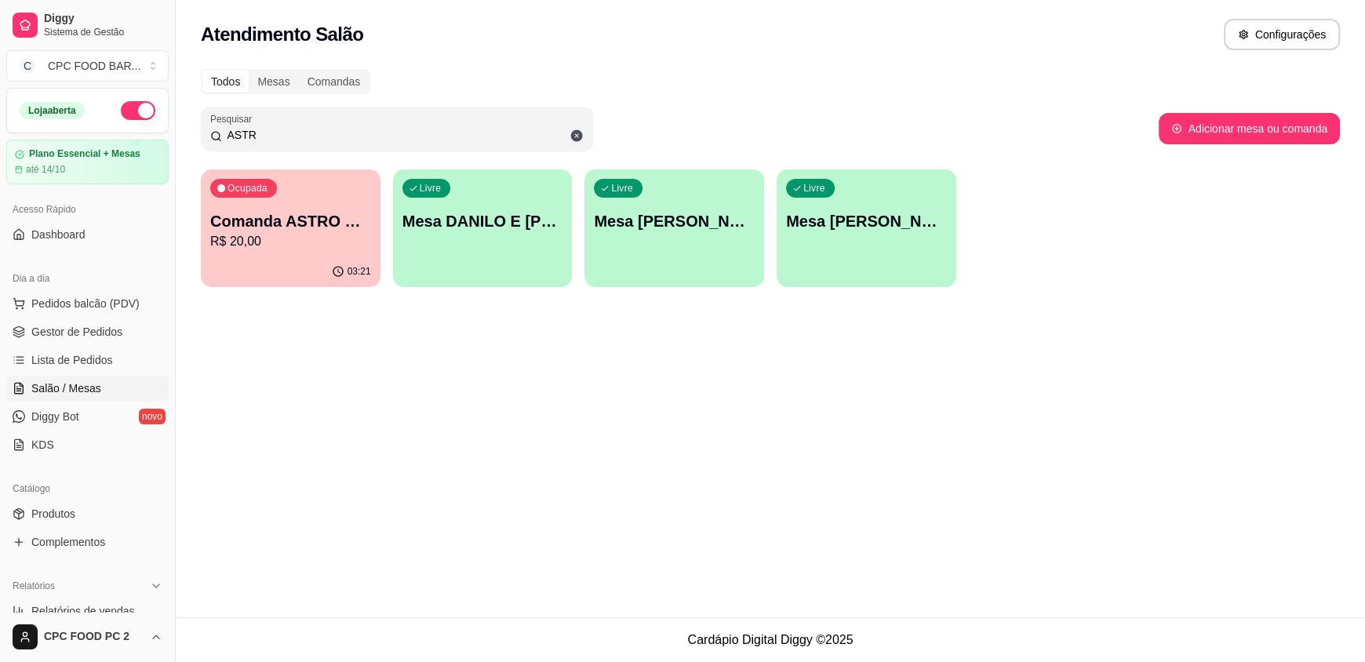
drag, startPoint x: 276, startPoint y: 133, endPoint x: 190, endPoint y: 123, distance: 86.9
click at [190, 123] on div "Todos Mesas Comandas Pesquisar ASTR Adicionar mesa ou comanda Ocupada Comanda A…" at bounding box center [770, 183] width 1189 height 246
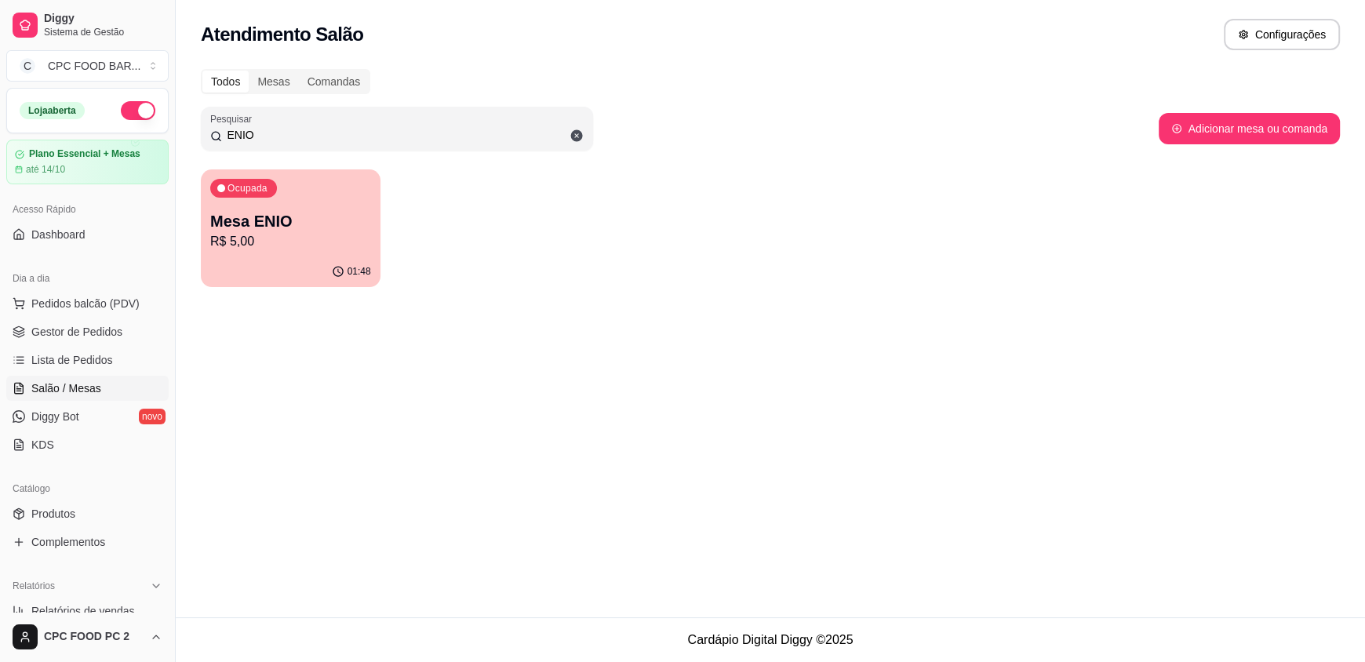
type input "ENIO"
click at [264, 191] on p "Ocupada" at bounding box center [248, 190] width 38 height 13
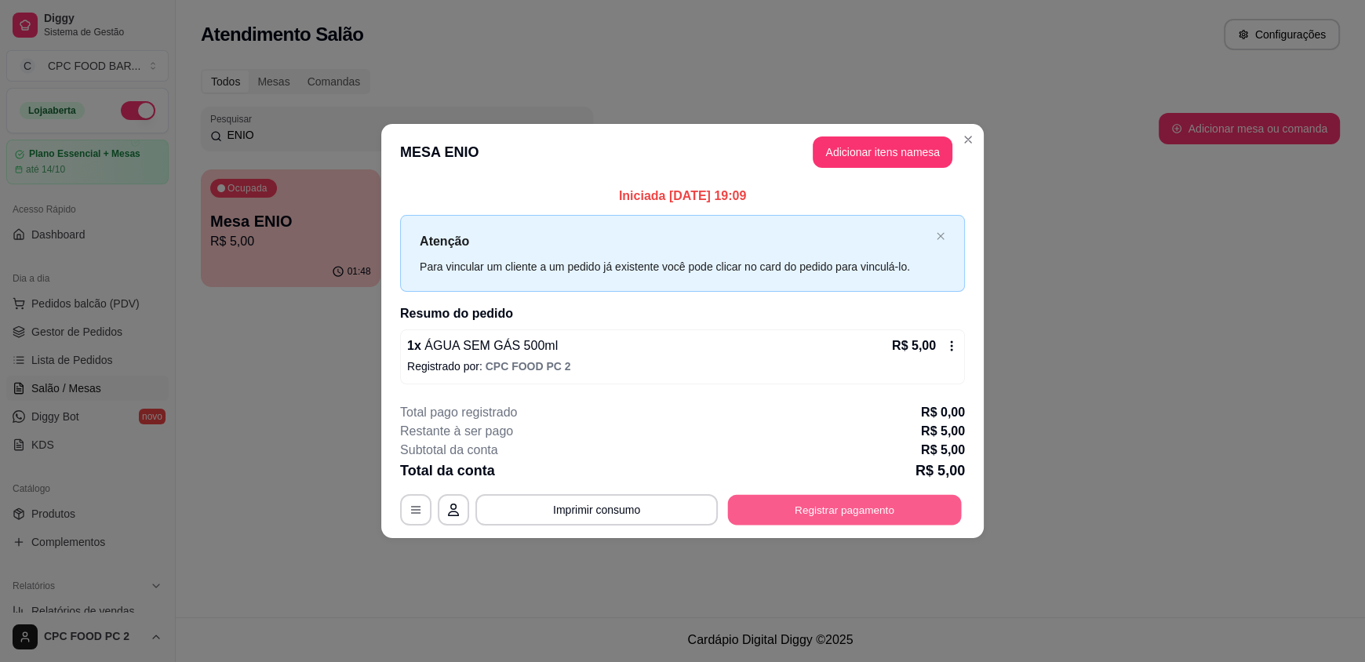
click at [864, 516] on button "Registrar pagamento" at bounding box center [845, 509] width 234 height 31
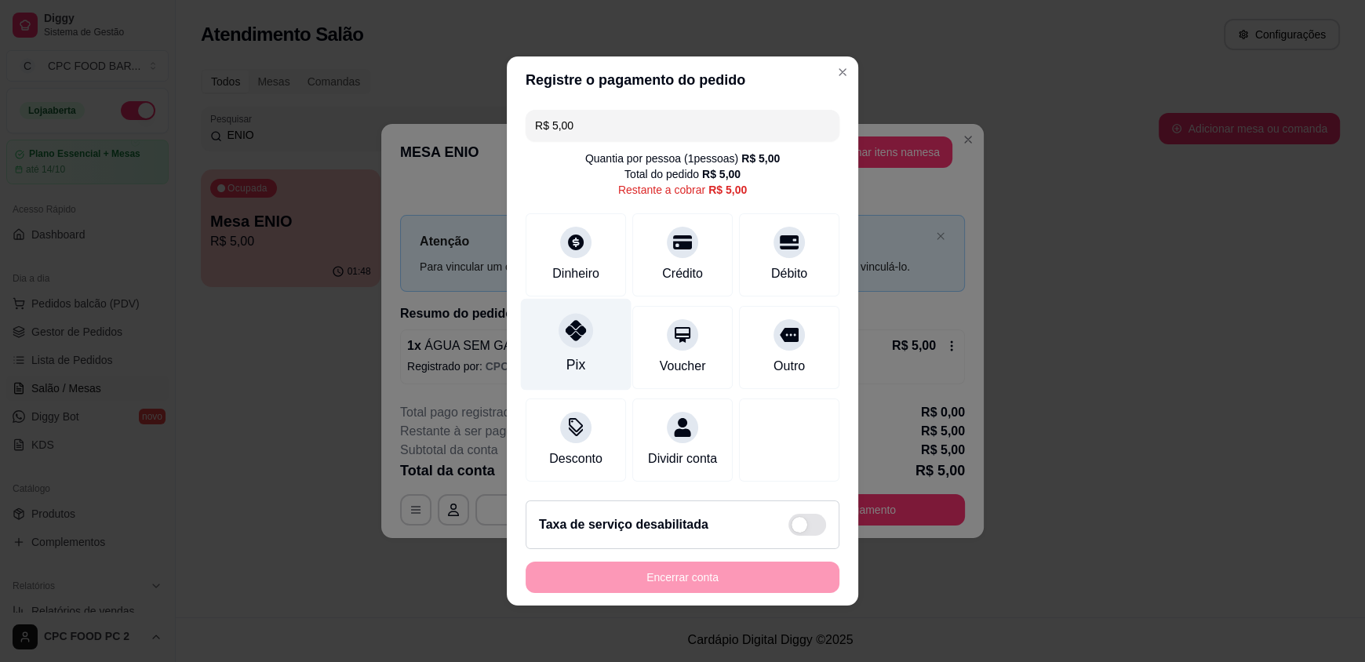
click at [571, 354] on div "Pix" at bounding box center [575, 364] width 19 height 20
type input "R$ 0,00"
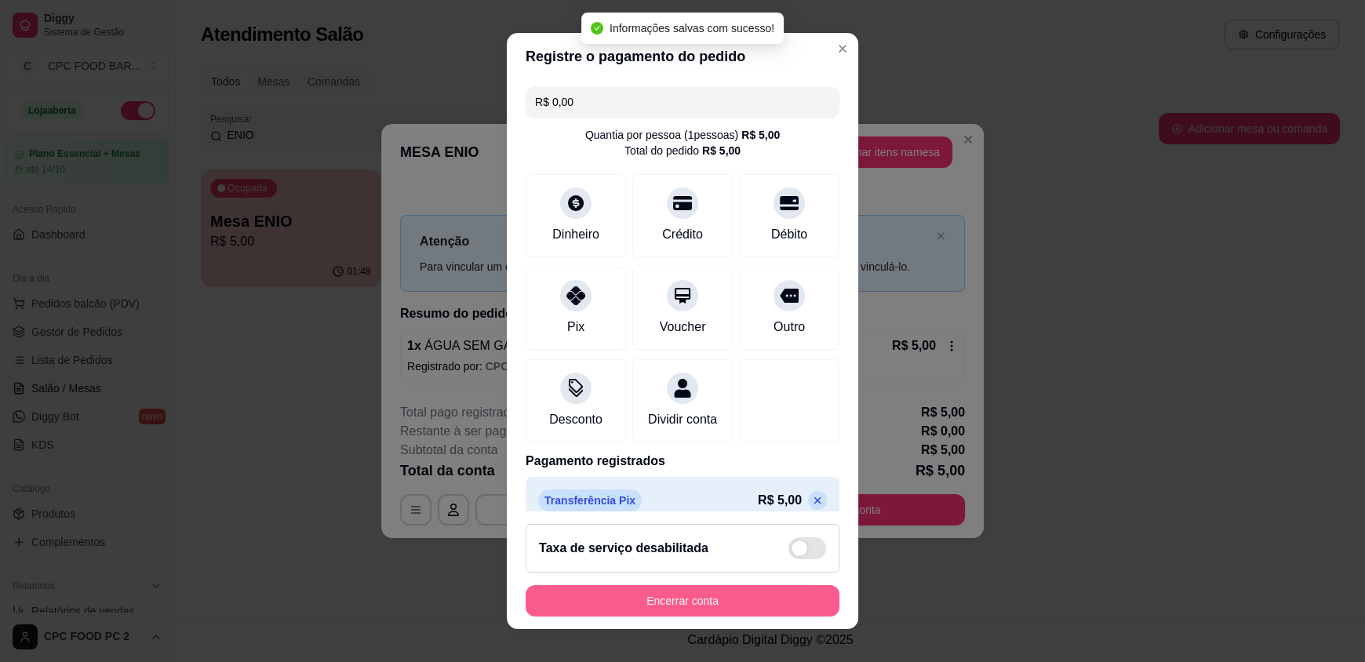
click at [662, 591] on button "Encerrar conta" at bounding box center [682, 600] width 314 height 31
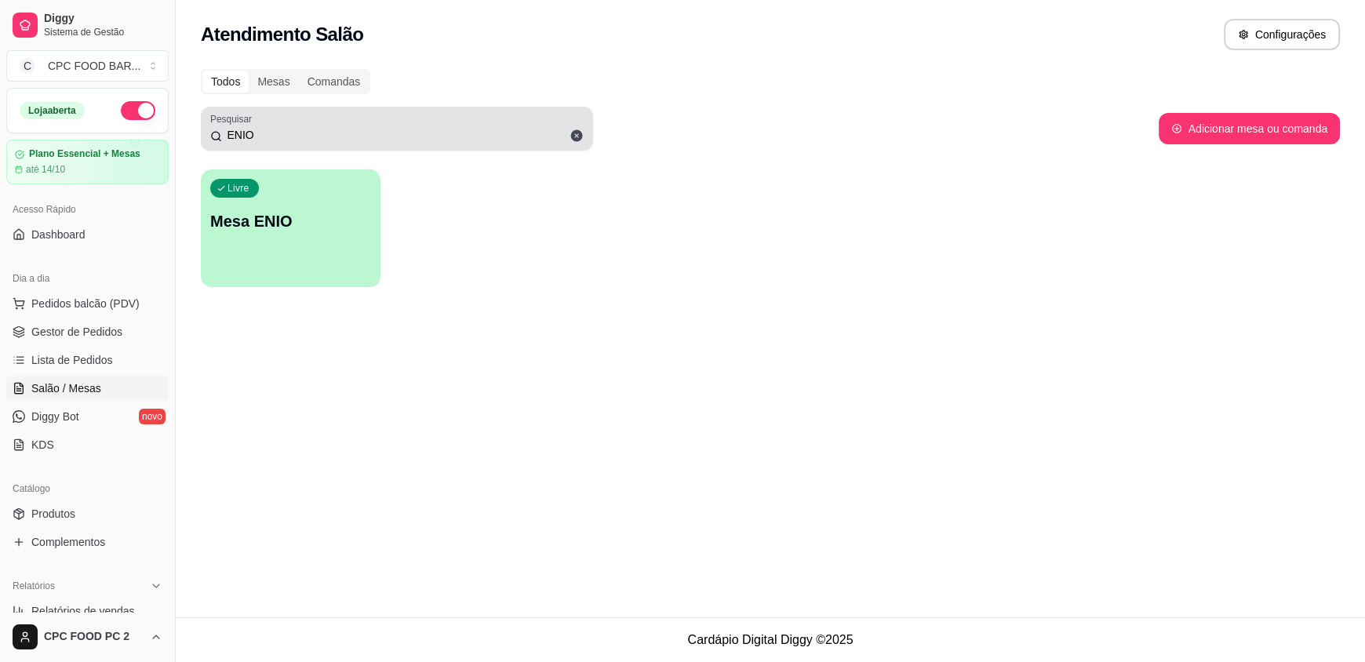
click at [579, 135] on icon at bounding box center [577, 136] width 12 height 12
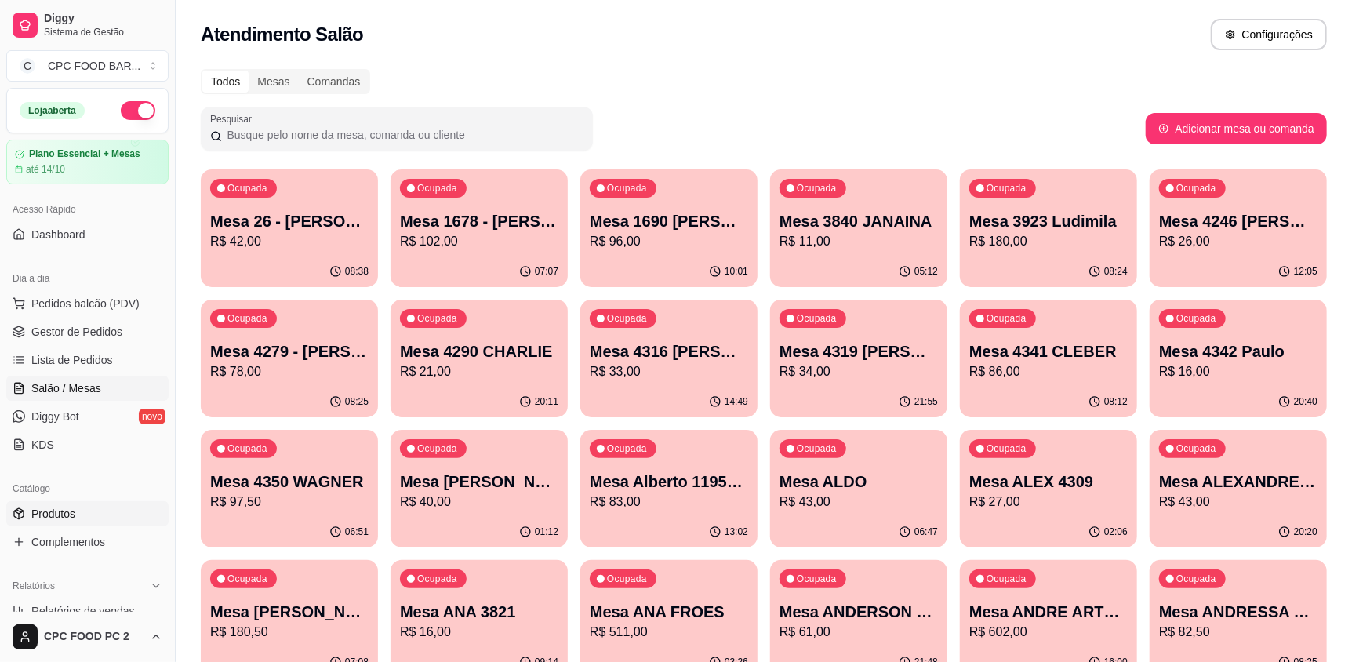
click at [52, 518] on span "Produtos" at bounding box center [53, 514] width 44 height 16
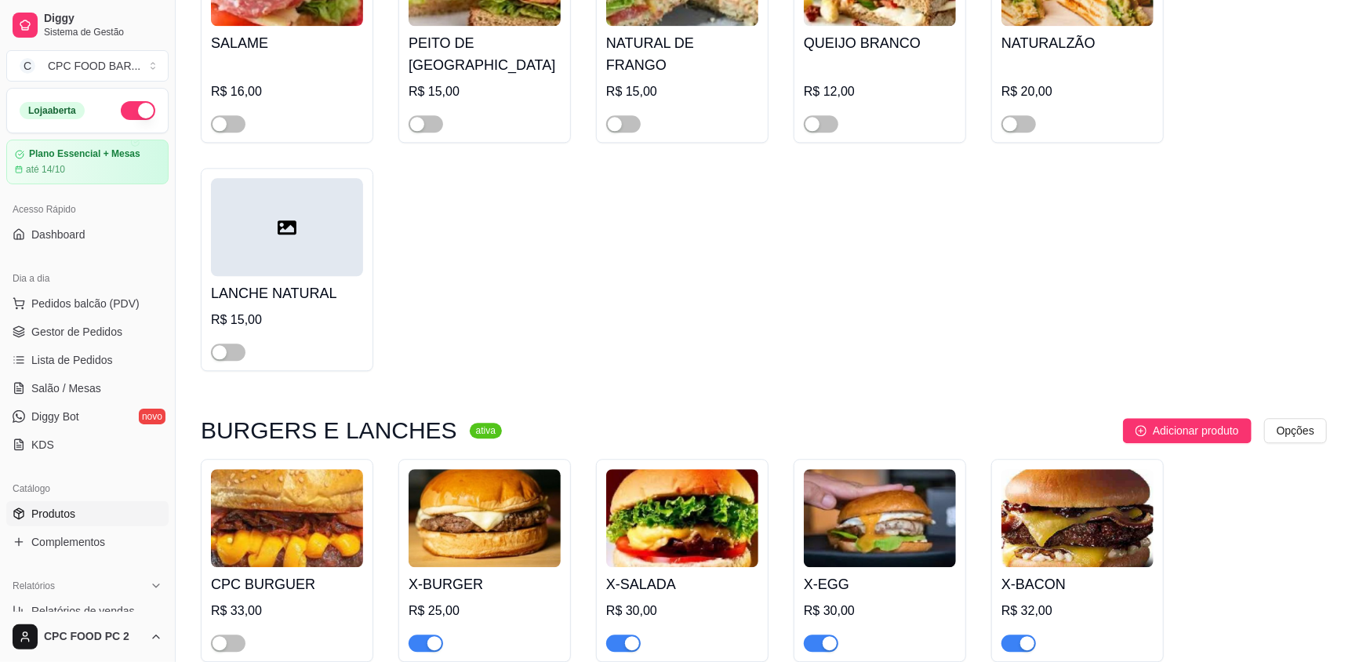
scroll to position [6196, 0]
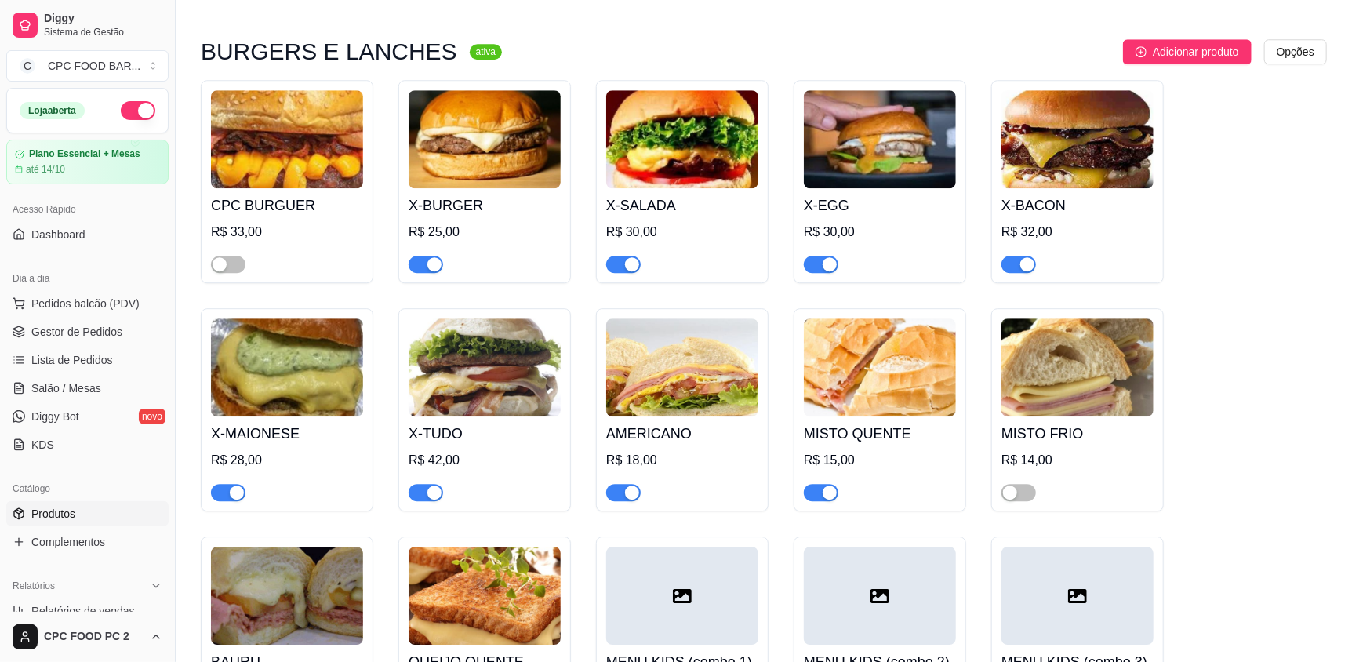
click at [1016, 256] on button "button" at bounding box center [1019, 264] width 35 height 17
click at [53, 383] on span "Salão / Mesas" at bounding box center [66, 388] width 70 height 16
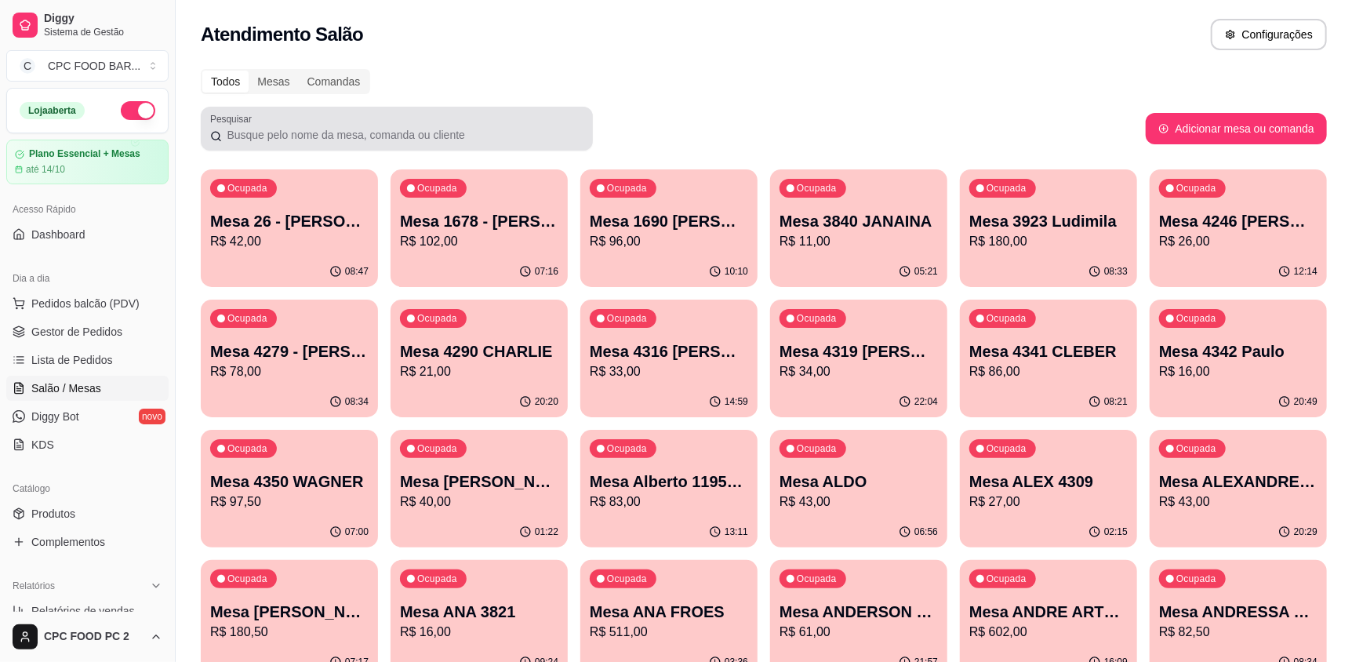
click at [333, 125] on div at bounding box center [396, 128] width 373 height 31
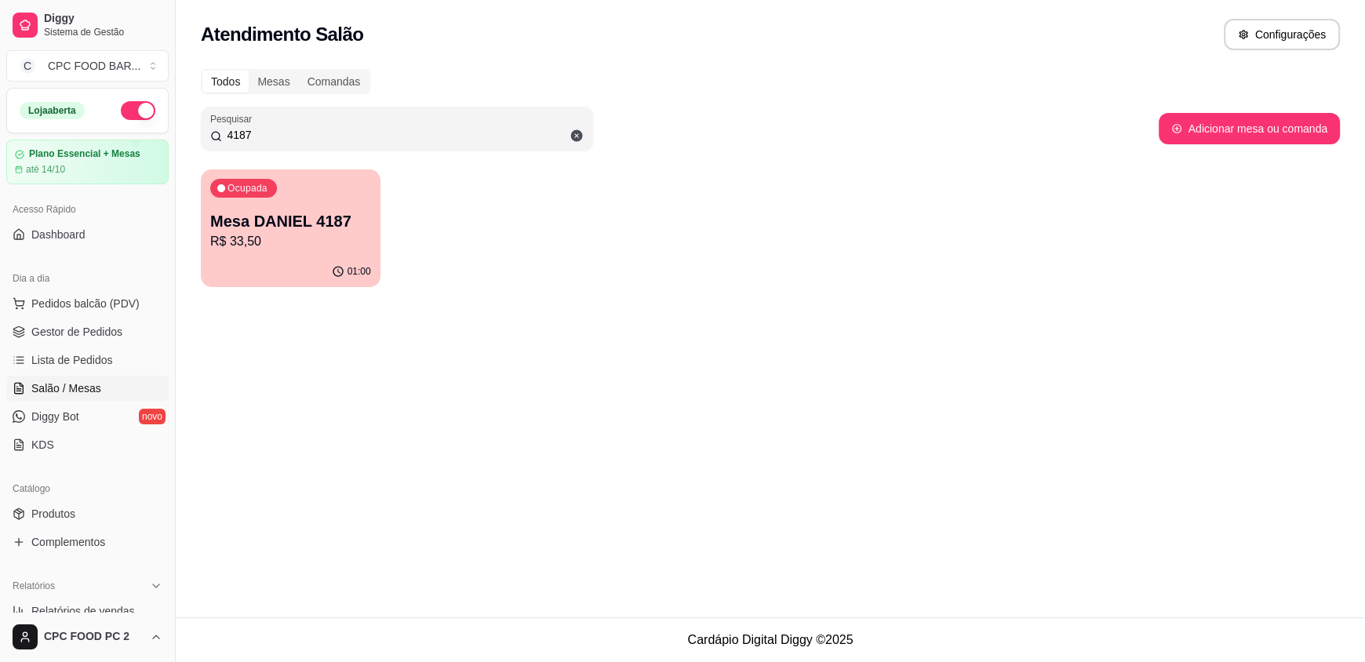
type input "4187"
click at [289, 244] on p "R$ 33,50" at bounding box center [291, 241] width 156 height 18
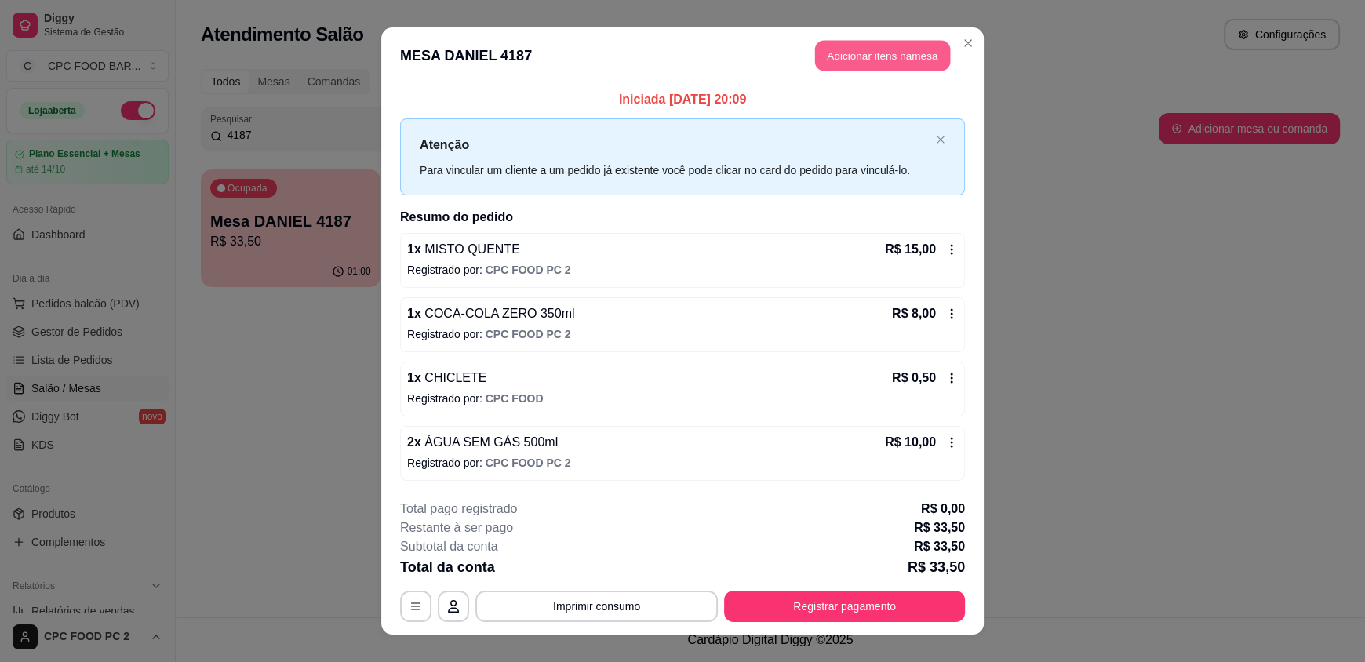
click at [859, 56] on button "Adicionar itens na mesa" at bounding box center [882, 56] width 135 height 31
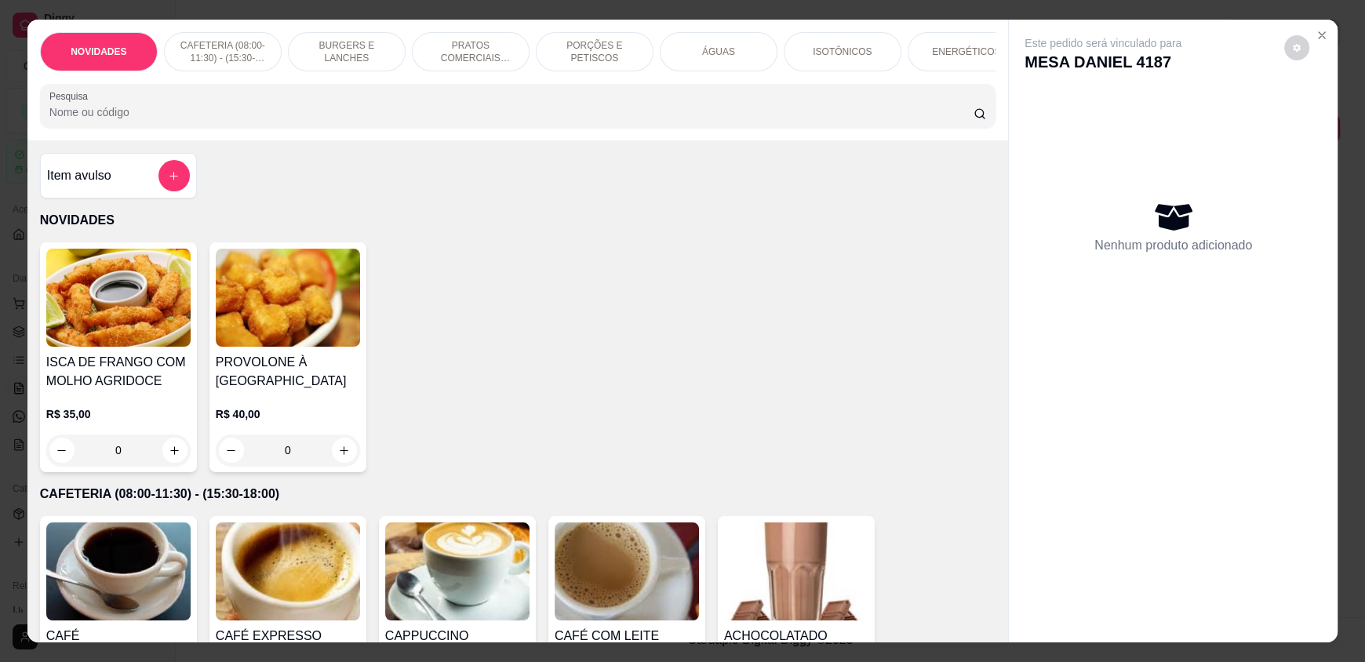
click at [720, 55] on p "ÁGUAS" at bounding box center [718, 51] width 33 height 13
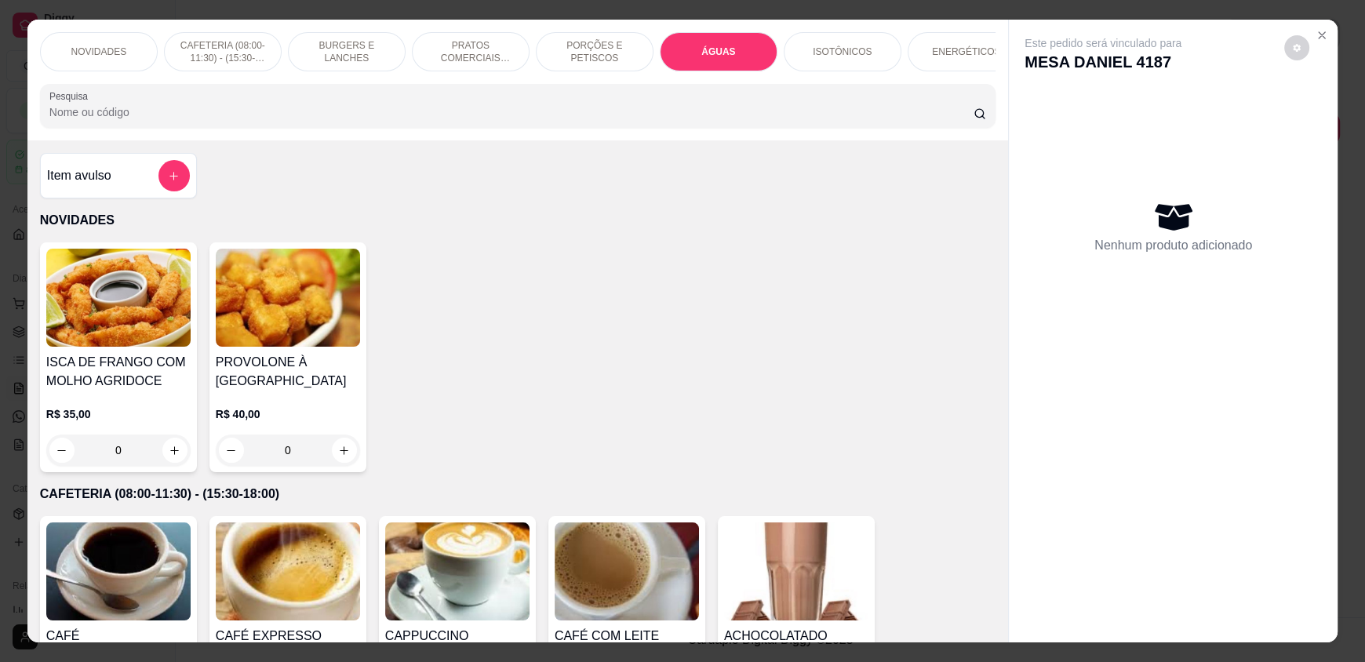
scroll to position [30, 0]
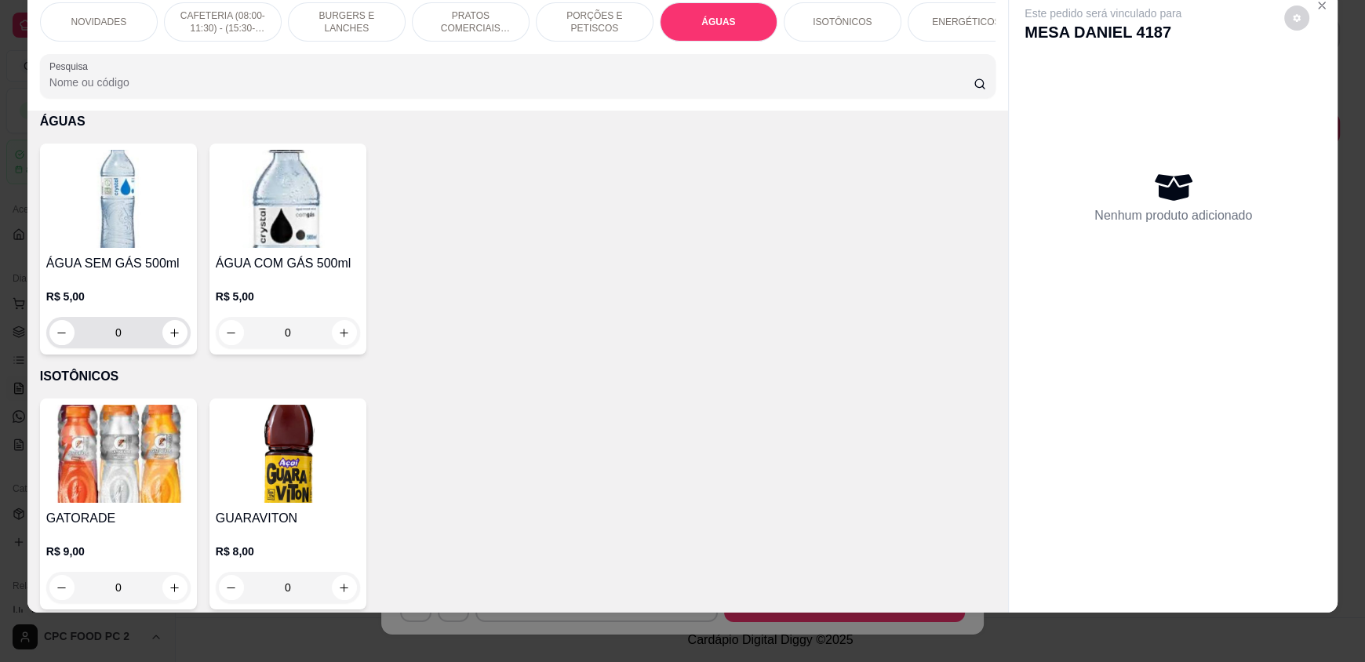
click at [180, 345] on div "0" at bounding box center [118, 332] width 138 height 31
click at [167, 345] on button "increase-product-quantity" at bounding box center [174, 333] width 24 height 24
type input "1"
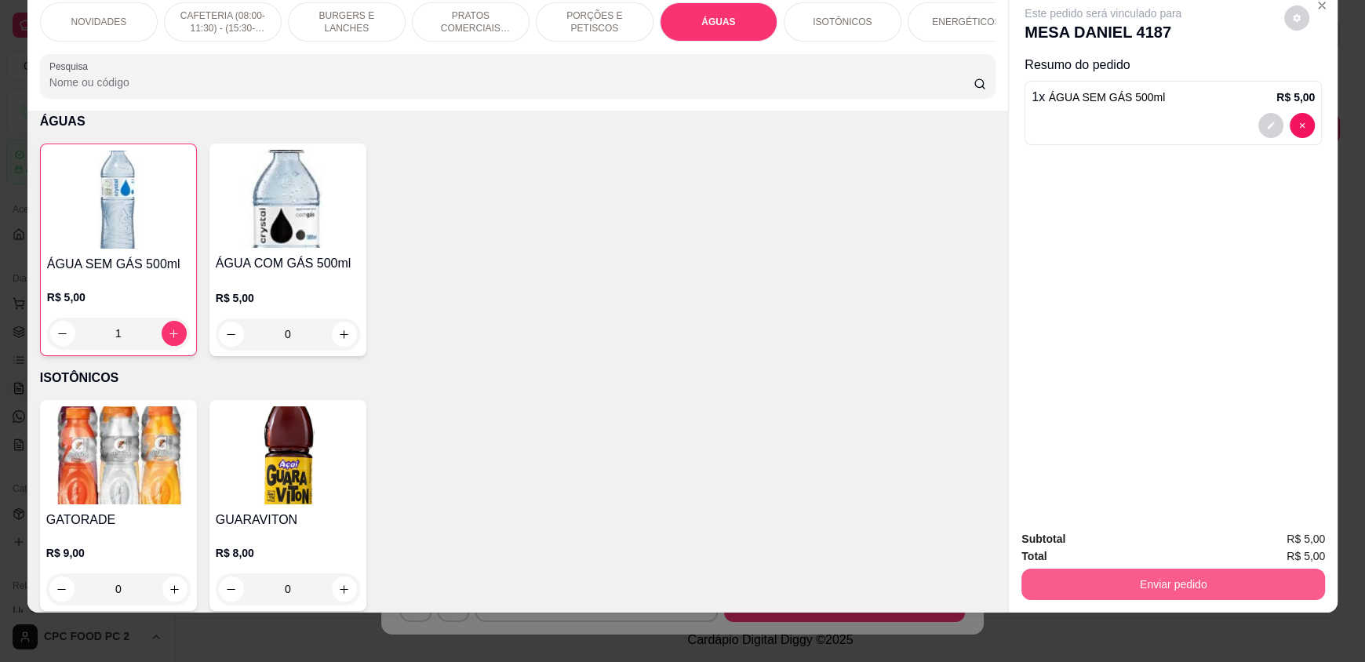
click at [1070, 566] on div "Enviar pedido" at bounding box center [1173, 582] width 304 height 35
click at [1150, 574] on button "Enviar pedido" at bounding box center [1173, 584] width 294 height 31
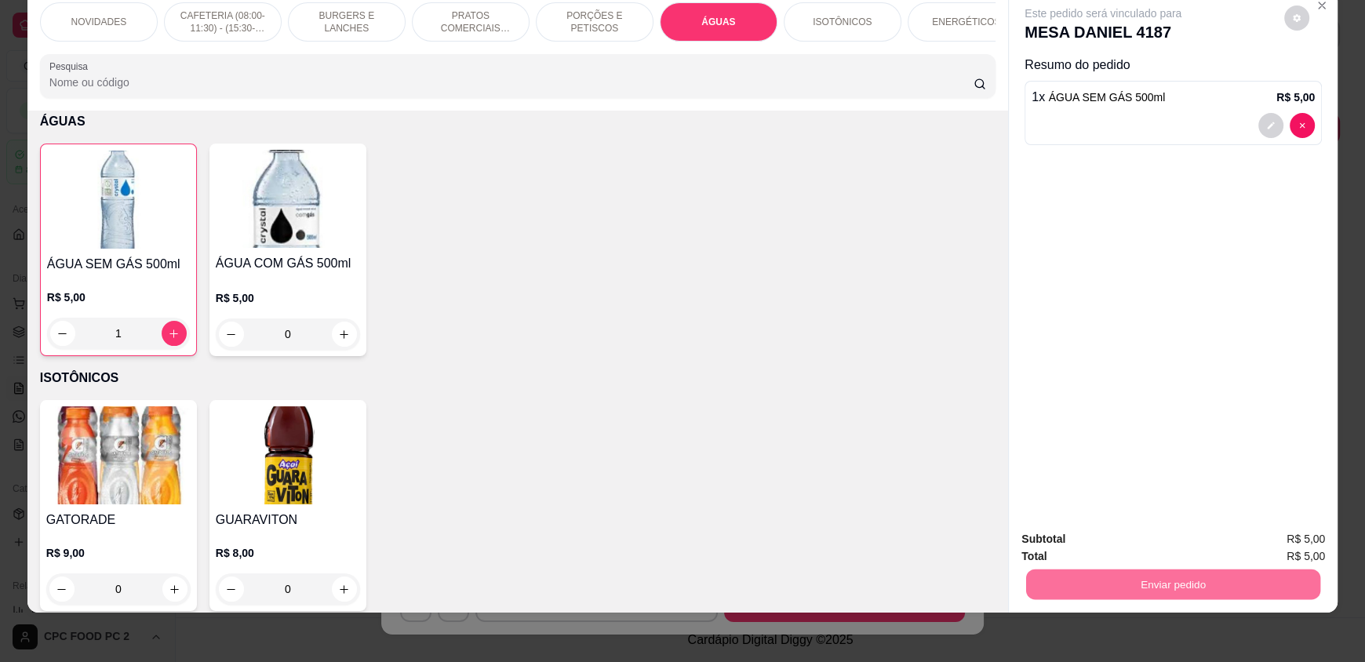
click at [1296, 540] on button "Enviar pedido" at bounding box center [1284, 544] width 86 height 29
